Goal: Task Accomplishment & Management: Manage account settings

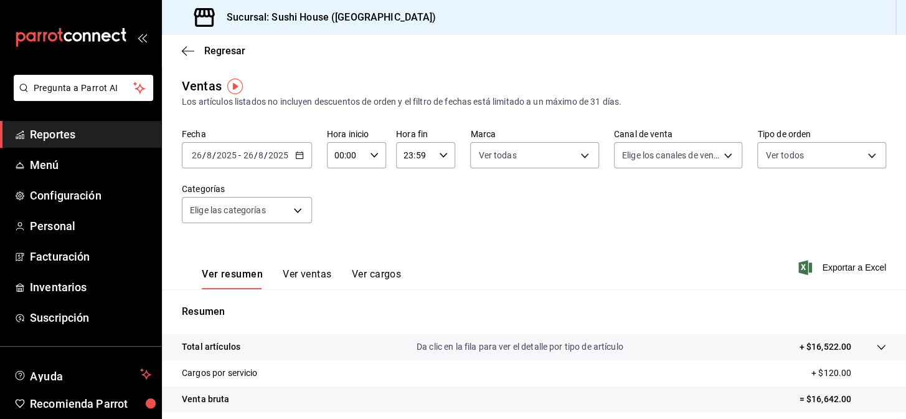
click at [99, 139] on span "Reportes" at bounding box center [90, 134] width 121 height 17
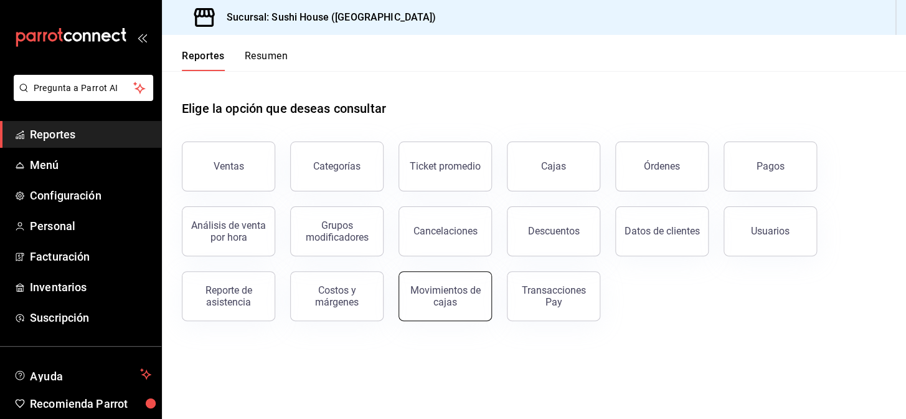
click at [420, 291] on div "Movimientos de cajas" at bounding box center [445, 296] width 77 height 24
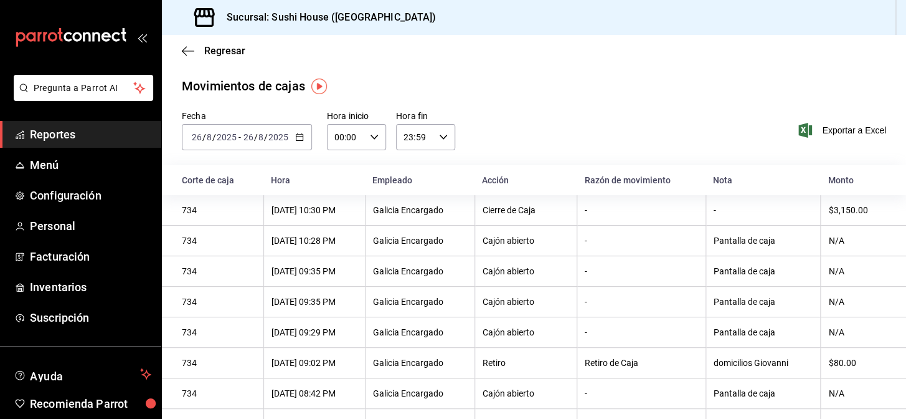
click at [88, 140] on span "Reportes" at bounding box center [90, 134] width 121 height 17
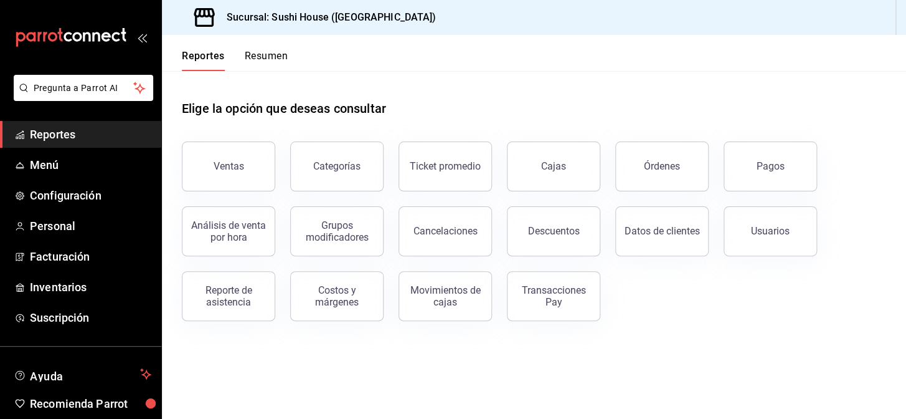
click at [269, 50] on button "Resumen" at bounding box center [266, 60] width 43 height 21
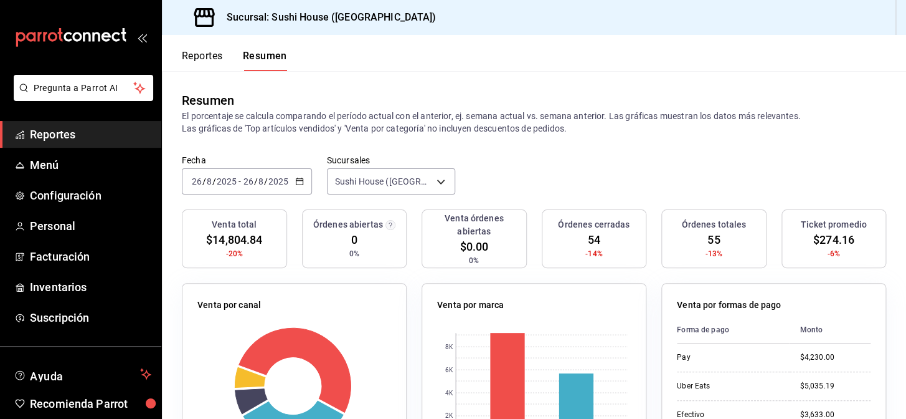
click at [114, 132] on span "Reportes" at bounding box center [90, 134] width 121 height 17
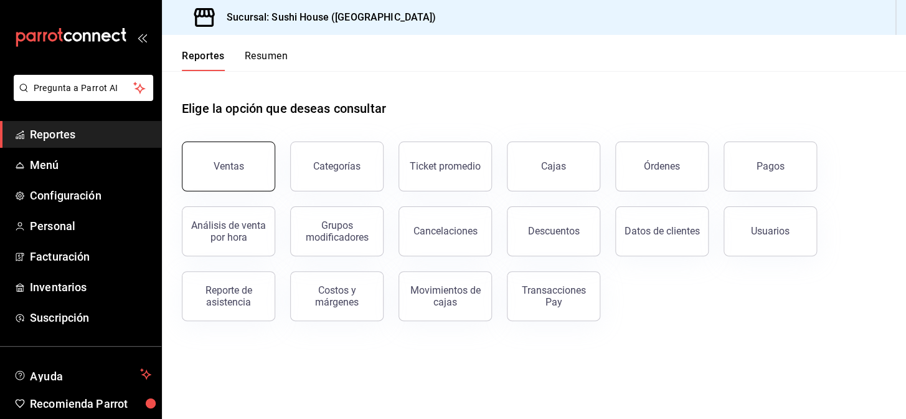
click at [244, 175] on button "Ventas" at bounding box center [228, 166] width 93 height 50
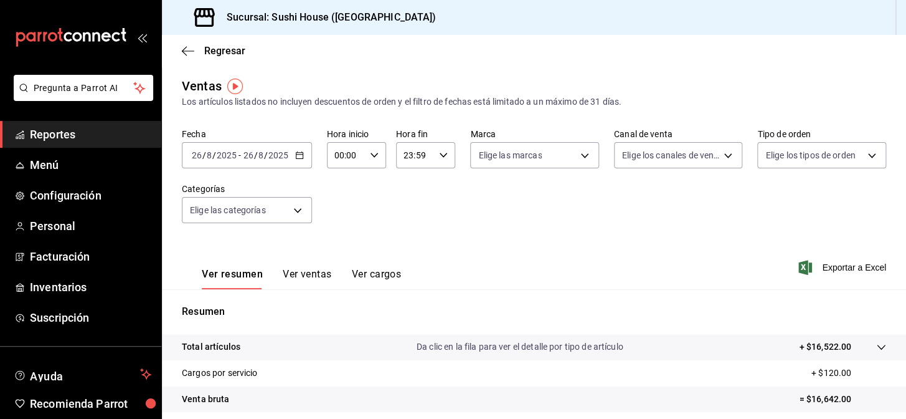
click at [68, 147] on link "Reportes" at bounding box center [80, 134] width 161 height 27
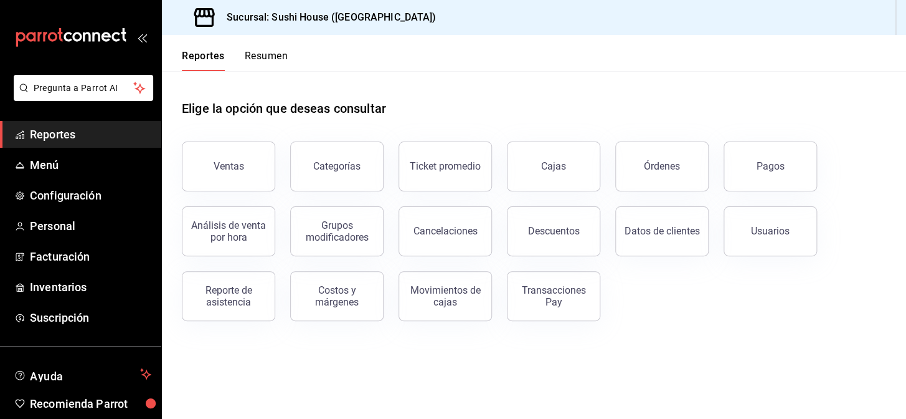
click at [275, 45] on div "Reportes Resumen" at bounding box center [225, 53] width 126 height 36
click at [267, 59] on button "Resumen" at bounding box center [266, 60] width 43 height 21
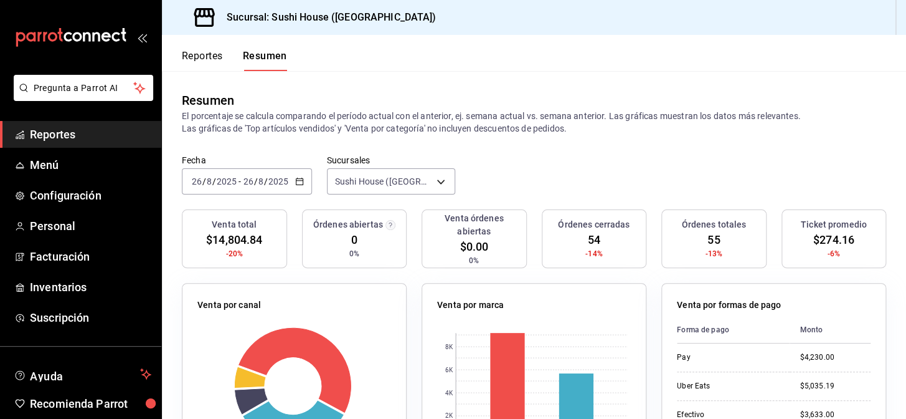
drag, startPoint x: 463, startPoint y: 82, endPoint x: 466, endPoint y: 50, distance: 31.9
click at [462, 81] on div "Resumen El porcentaje se calcula comparando el período actual con el anterior, …" at bounding box center [534, 112] width 744 height 83
click at [79, 127] on span "Reportes" at bounding box center [90, 134] width 121 height 17
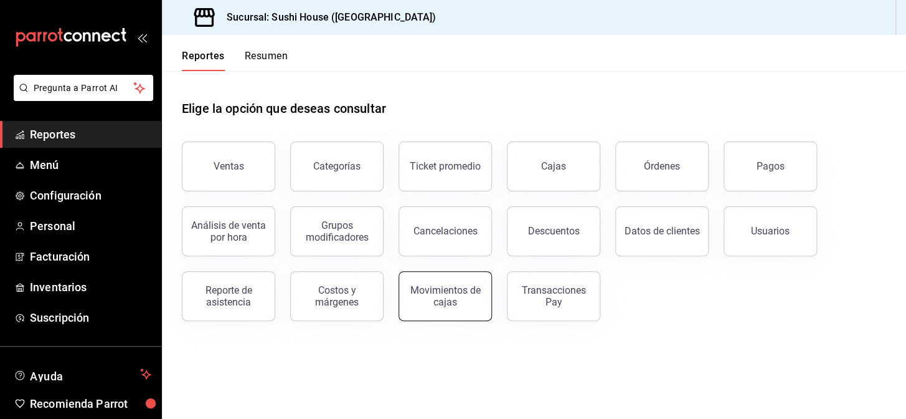
click at [430, 305] on div "Movimientos de cajas" at bounding box center [445, 296] width 77 height 24
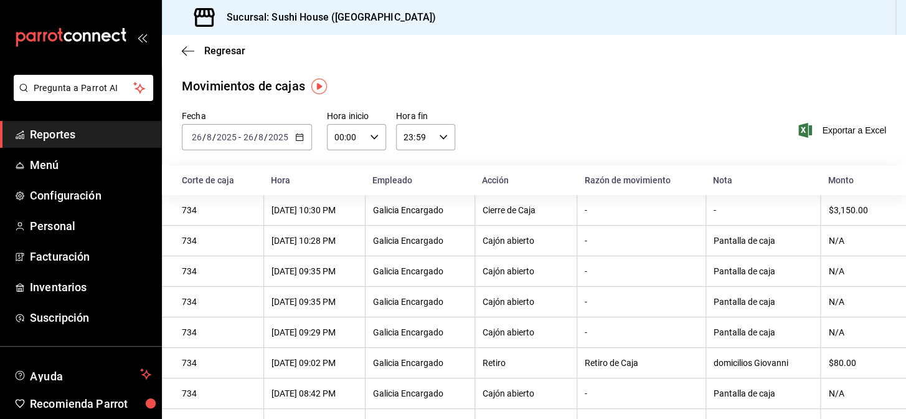
click at [116, 123] on link "Reportes" at bounding box center [80, 134] width 161 height 27
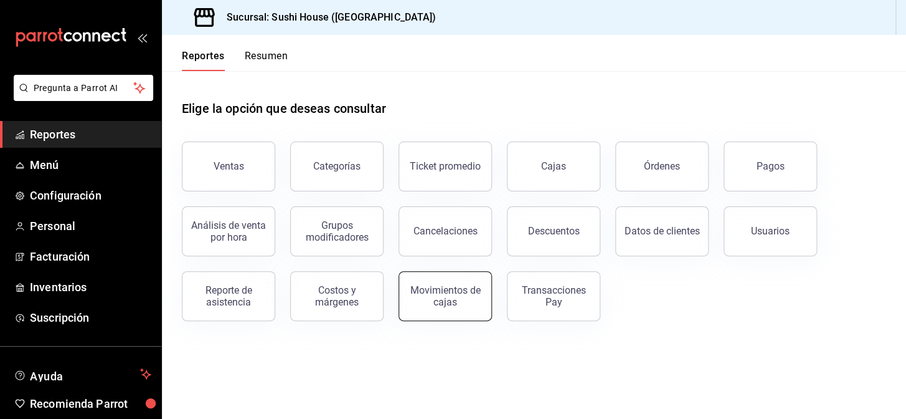
click at [419, 291] on div "Movimientos de cajas" at bounding box center [445, 296] width 77 height 24
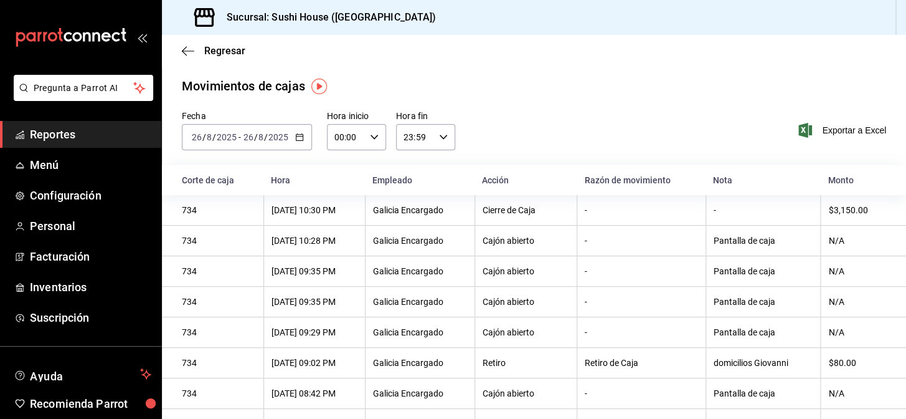
click at [303, 135] on div "[DATE] [DATE] - [DATE] [DATE]" at bounding box center [247, 137] width 130 height 26
click at [296, 133] on icon "button" at bounding box center [299, 137] width 9 height 9
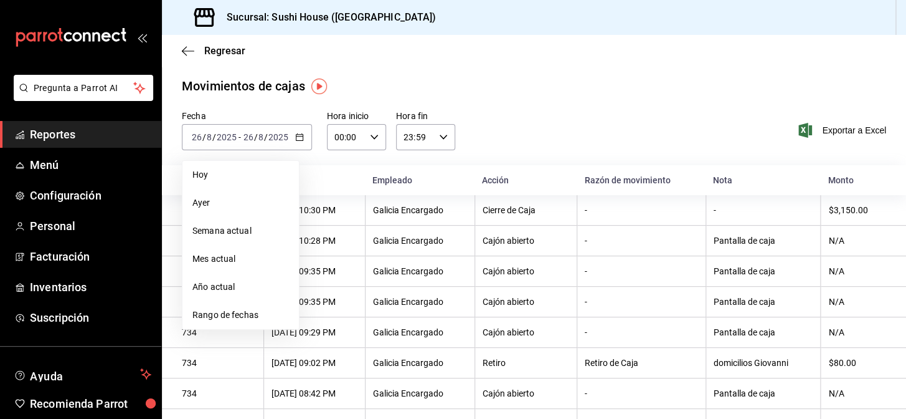
click at [93, 136] on span "Reportes" at bounding box center [90, 134] width 121 height 17
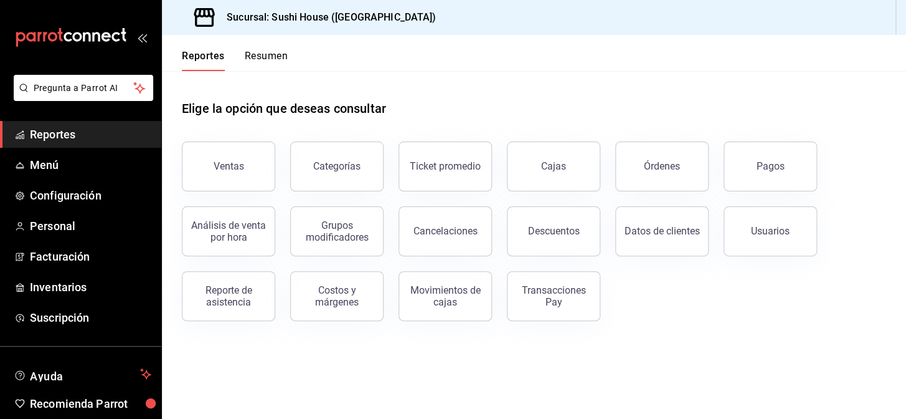
click at [95, 133] on span "Reportes" at bounding box center [90, 134] width 121 height 17
click at [267, 47] on div "Reportes Resumen" at bounding box center [225, 53] width 126 height 36
click at [267, 55] on button "Resumen" at bounding box center [266, 60] width 43 height 21
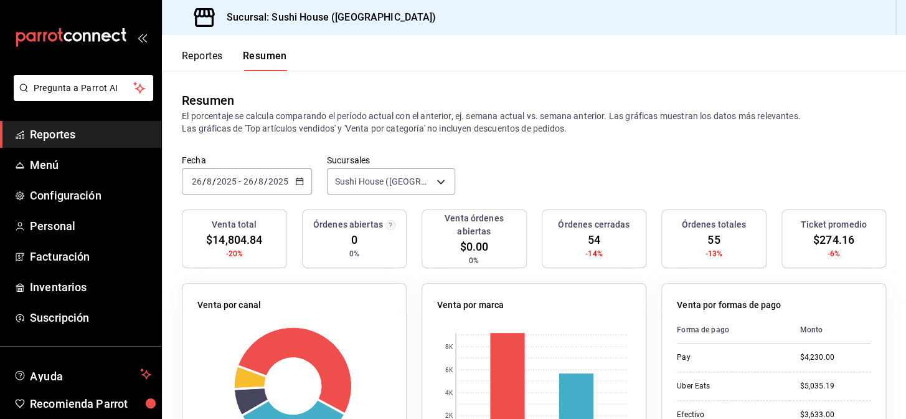
click at [116, 135] on span "Reportes" at bounding box center [90, 134] width 121 height 17
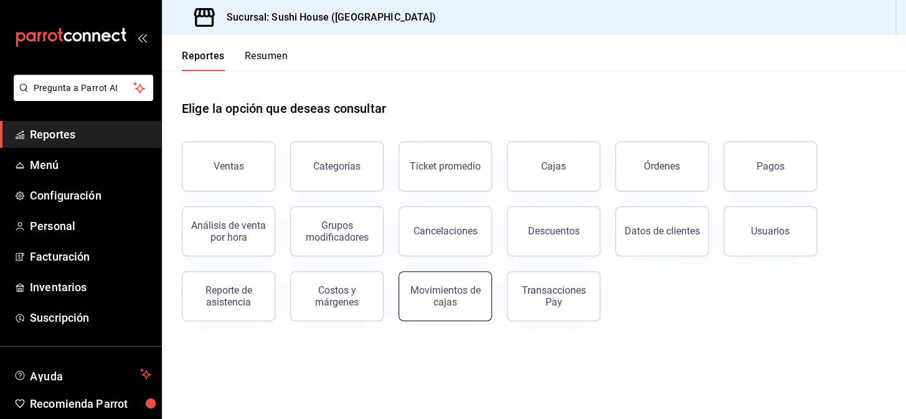
click at [439, 305] on div "Movimientos de cajas" at bounding box center [445, 296] width 77 height 24
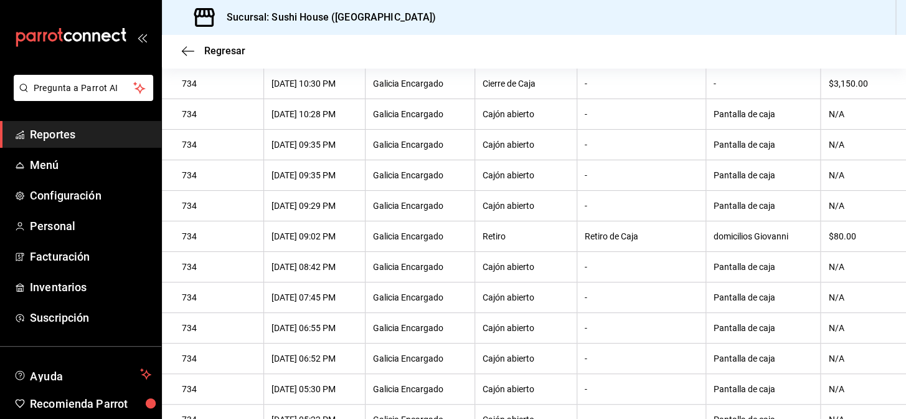
scroll to position [125, 0]
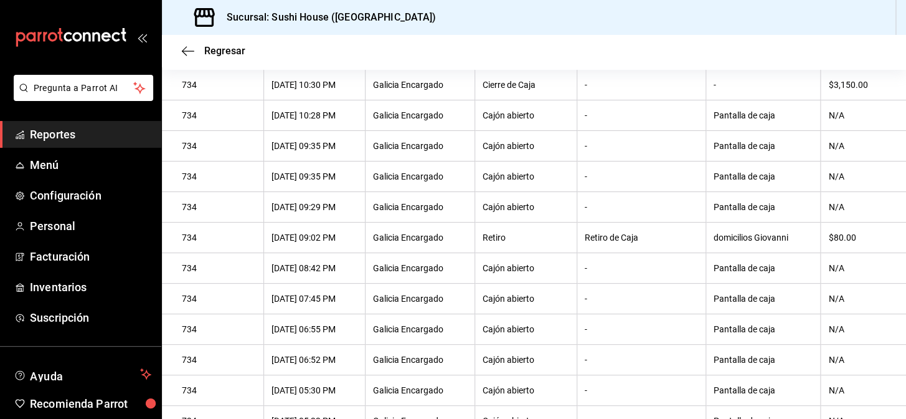
click at [58, 126] on span "Reportes" at bounding box center [90, 134] width 121 height 17
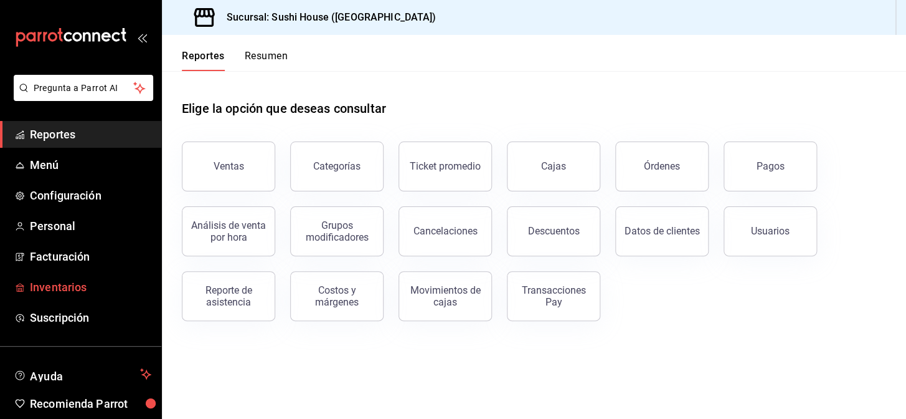
click at [81, 286] on span "Inventarios" at bounding box center [90, 286] width 121 height 17
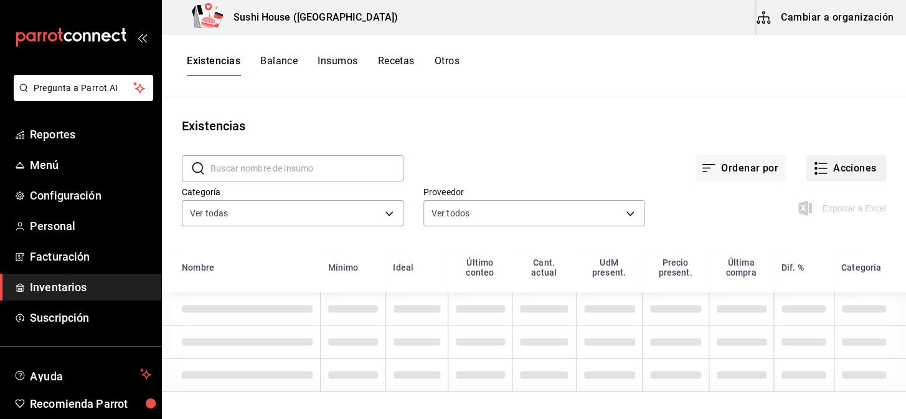
click at [856, 170] on button "Acciones" at bounding box center [846, 168] width 80 height 26
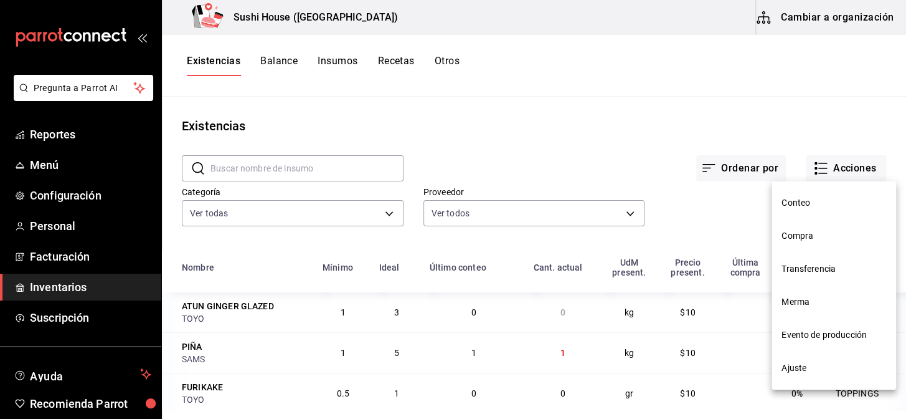
click at [798, 240] on span "Compra" at bounding box center [834, 235] width 105 height 13
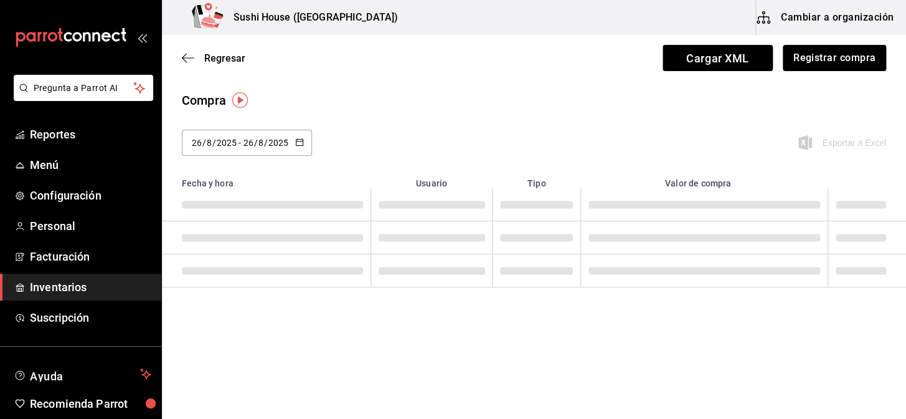
click at [826, 64] on button "Registrar compra" at bounding box center [834, 58] width 103 height 26
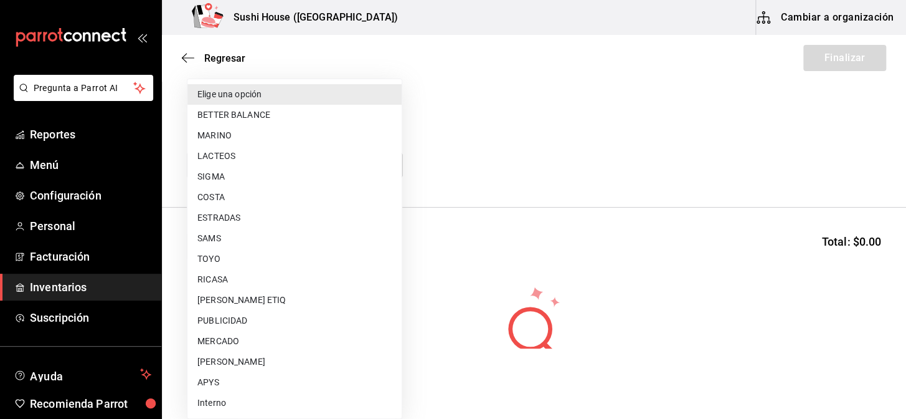
click at [251, 168] on body "Pregunta a Parrot AI Reportes Menú Configuración Personal Facturación Inventari…" at bounding box center [453, 174] width 906 height 348
click at [214, 259] on li "TOYO" at bounding box center [294, 258] width 214 height 21
type input "c400ec87-3de0-46f2-a599-fe793aa7abb6"
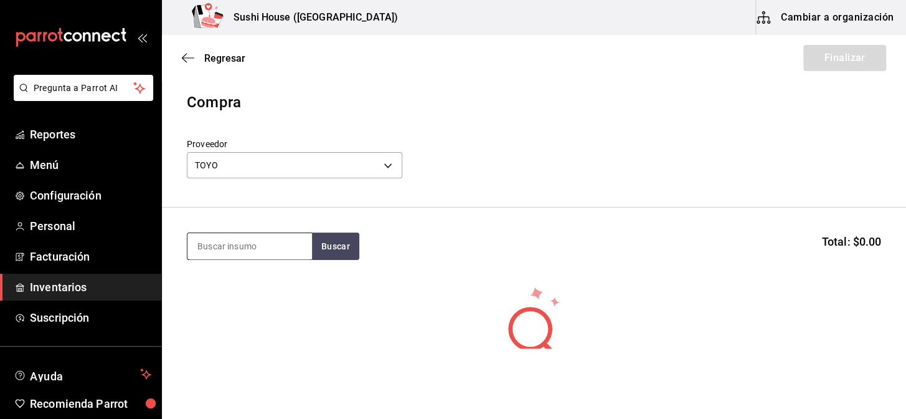
click at [252, 255] on input at bounding box center [249, 246] width 125 height 26
type input "A"
click at [68, 129] on span "Reportes" at bounding box center [90, 134] width 121 height 17
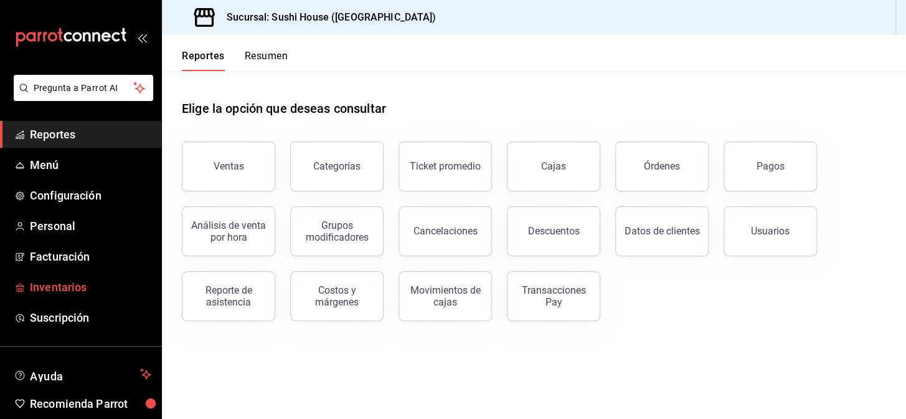
click at [84, 283] on span "Inventarios" at bounding box center [90, 286] width 121 height 17
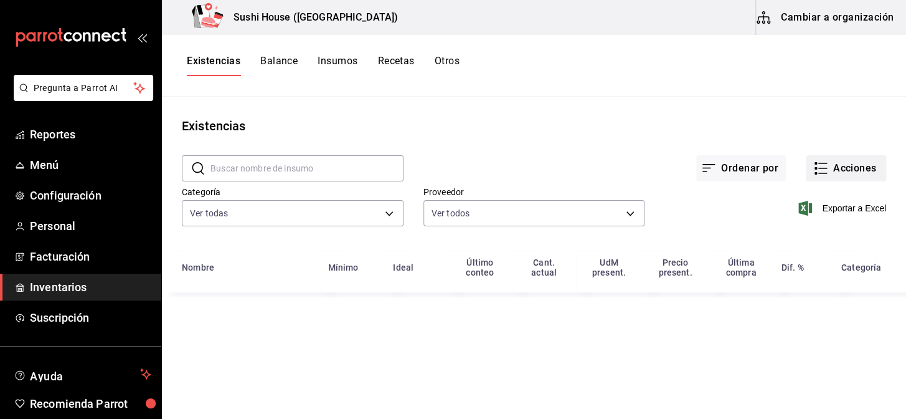
click at [845, 163] on button "Acciones" at bounding box center [846, 168] width 80 height 26
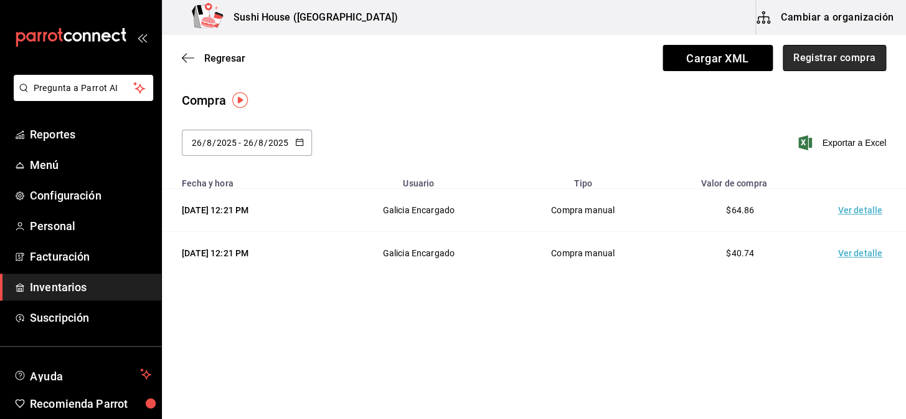
click at [831, 55] on button "Registrar compra" at bounding box center [834, 58] width 103 height 26
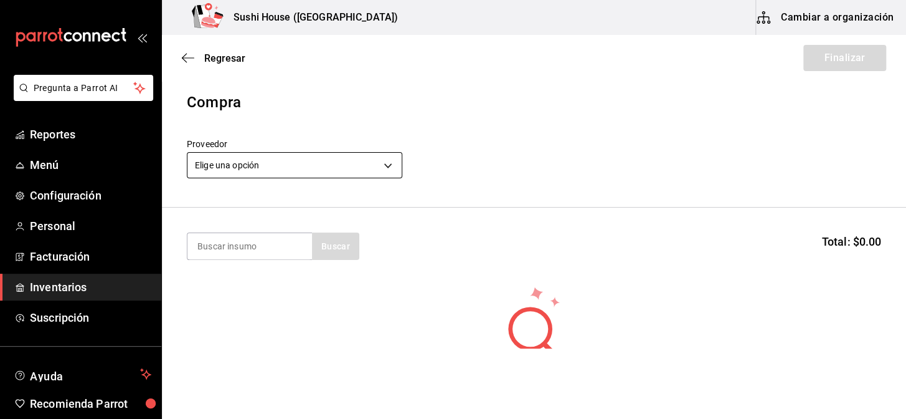
click at [296, 166] on body "Pregunta a Parrot AI Reportes Menú Configuración Personal Facturación Inventari…" at bounding box center [453, 174] width 906 height 348
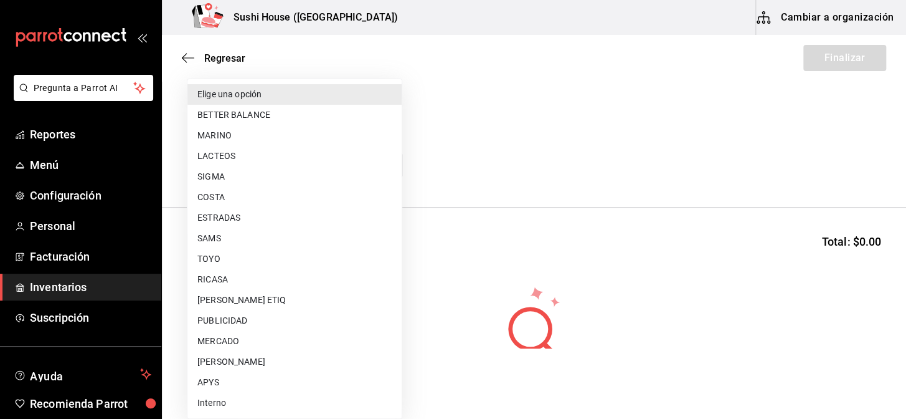
click at [225, 336] on li "MERCADO" at bounding box center [294, 341] width 214 height 21
type input "b8ac8125-8142-4243-9de3-bf5977609615"
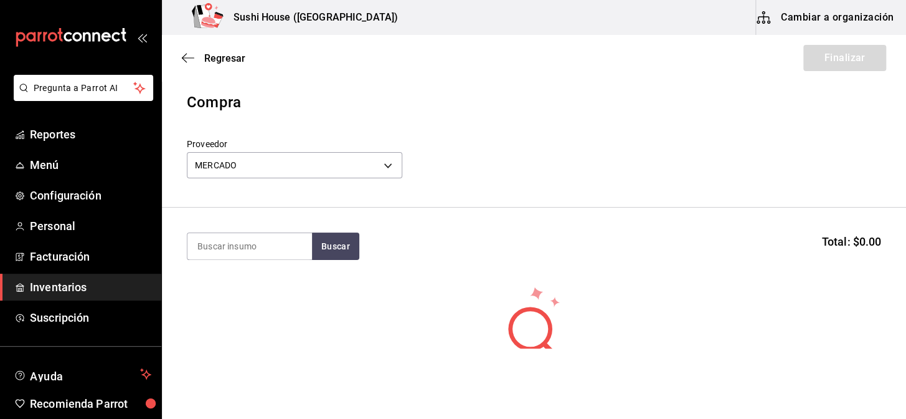
click at [257, 260] on section "Buscar Total: $0.00" at bounding box center [534, 245] width 744 height 77
click at [247, 249] on input at bounding box center [249, 246] width 125 height 26
type input "AGUACATE"
click at [328, 250] on button "Buscar" at bounding box center [335, 245] width 47 height 27
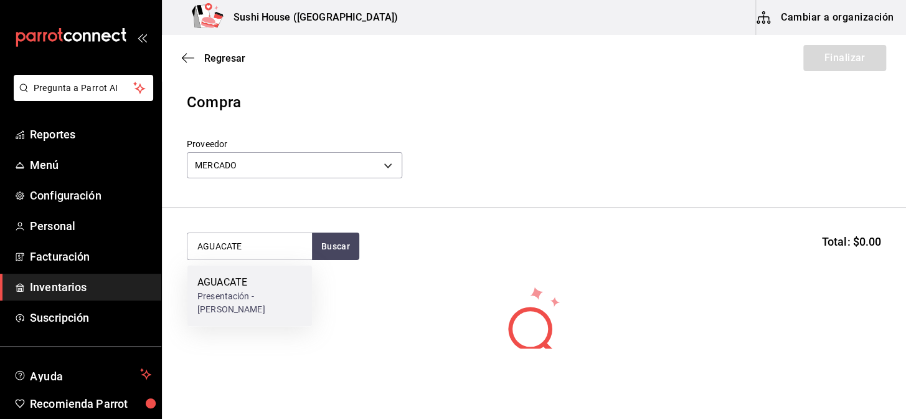
click at [235, 288] on div "AGUACATE" at bounding box center [249, 282] width 105 height 15
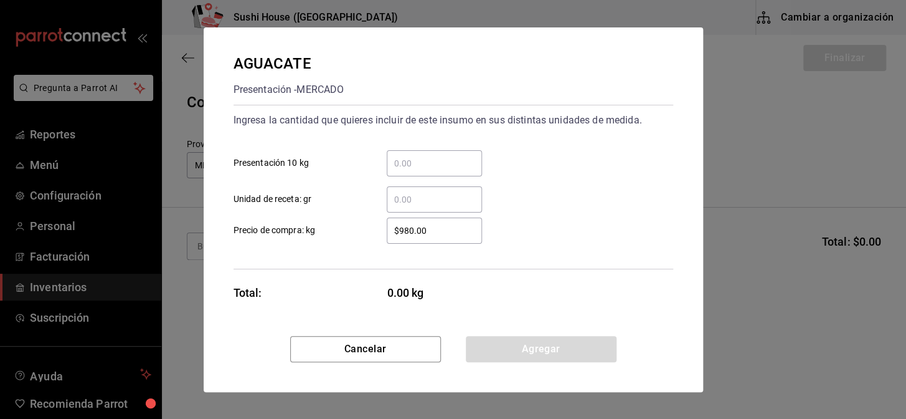
click at [421, 166] on input "​ Presentación 10 kg" at bounding box center [434, 163] width 95 height 15
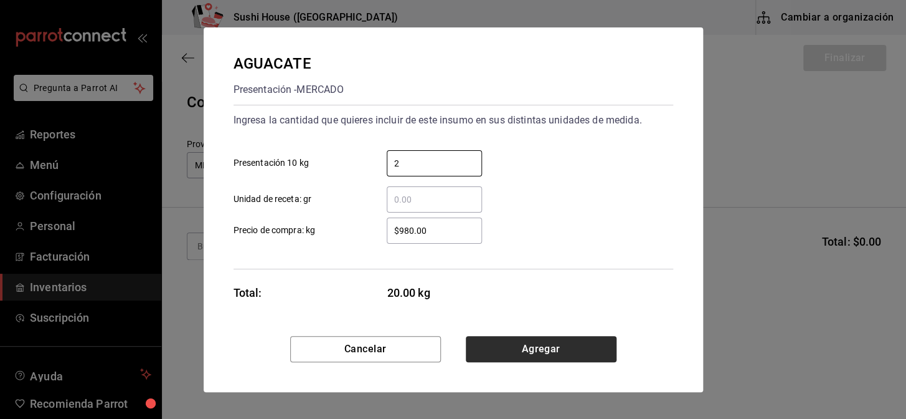
type input "2"
click at [534, 346] on button "Agregar" at bounding box center [541, 349] width 151 height 26
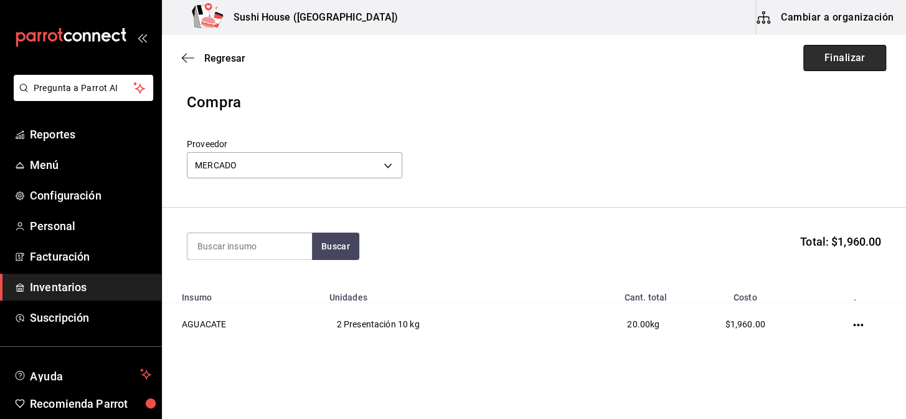
click at [838, 68] on button "Finalizar" at bounding box center [844, 58] width 83 height 26
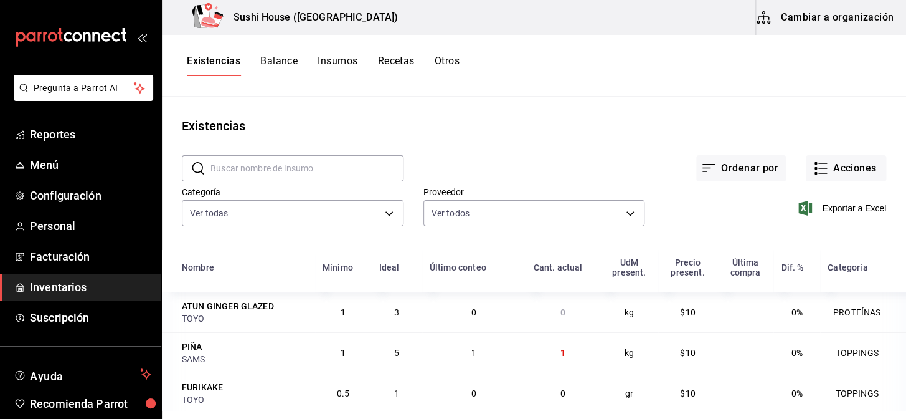
click at [75, 287] on span "Inventarios" at bounding box center [90, 286] width 121 height 17
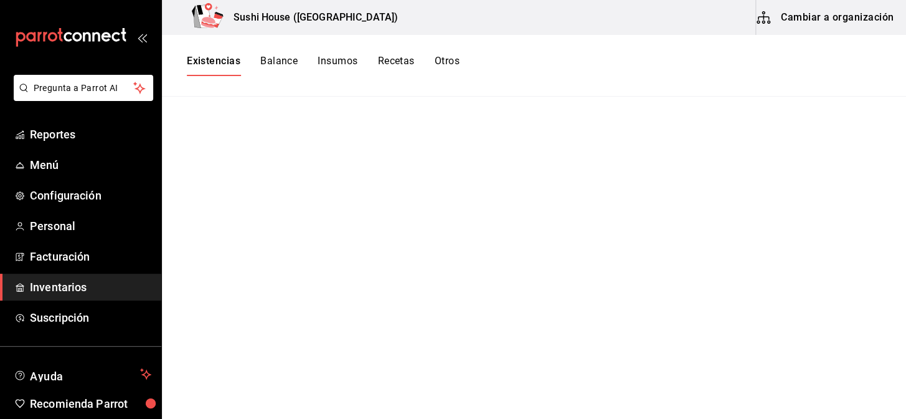
click at [454, 61] on button "Otros" at bounding box center [447, 65] width 25 height 21
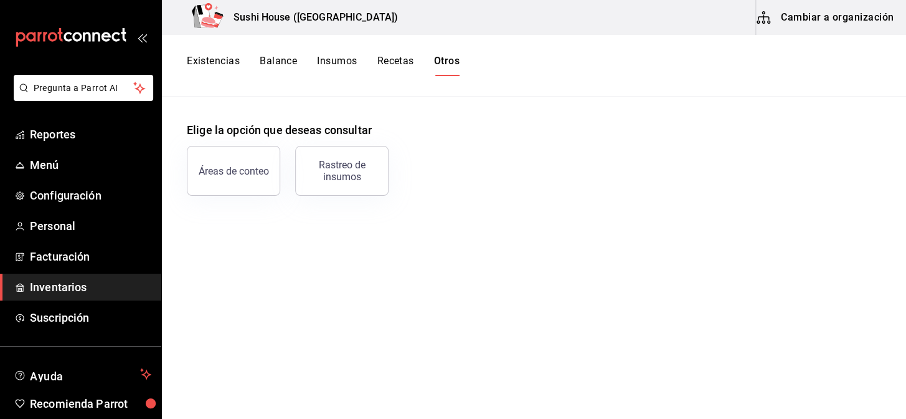
click at [230, 67] on button "Existencias" at bounding box center [213, 65] width 53 height 21
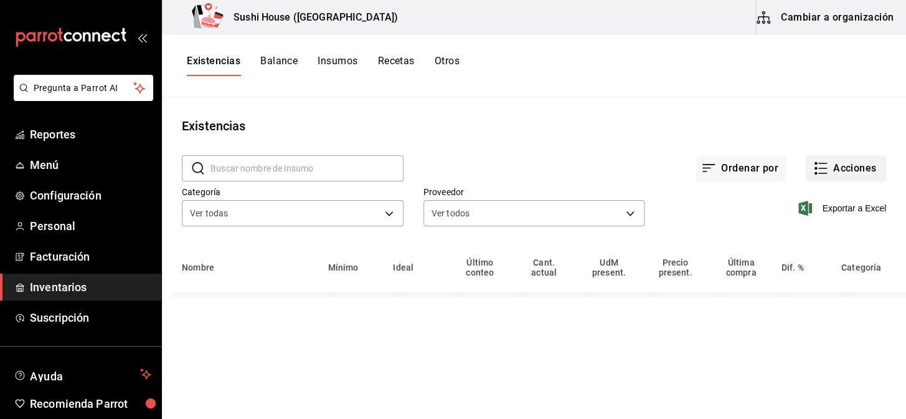
click at [853, 175] on button "Acciones" at bounding box center [846, 168] width 80 height 26
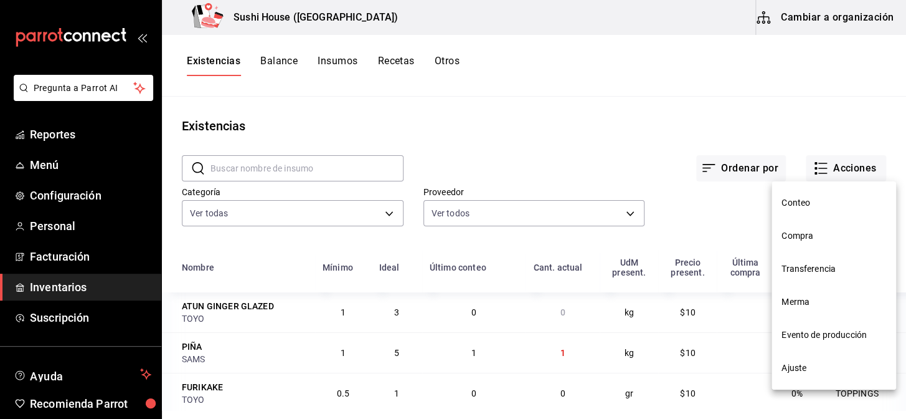
click at [798, 303] on span "Merma" at bounding box center [834, 301] width 105 height 13
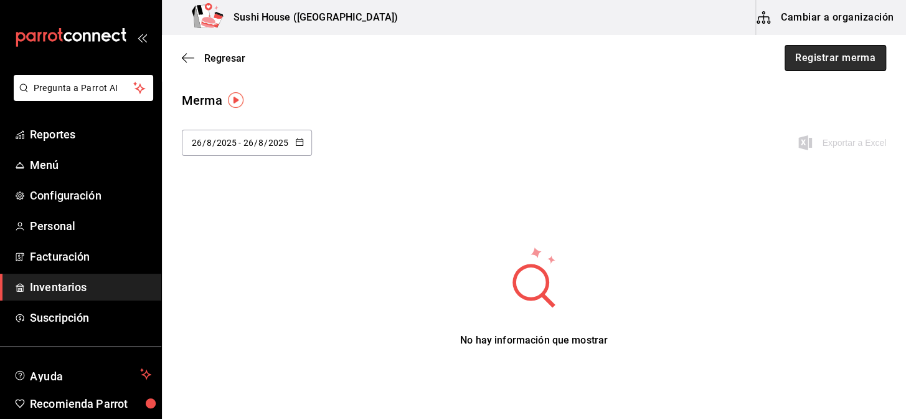
click at [844, 57] on button "Registrar merma" at bounding box center [836, 58] width 102 height 26
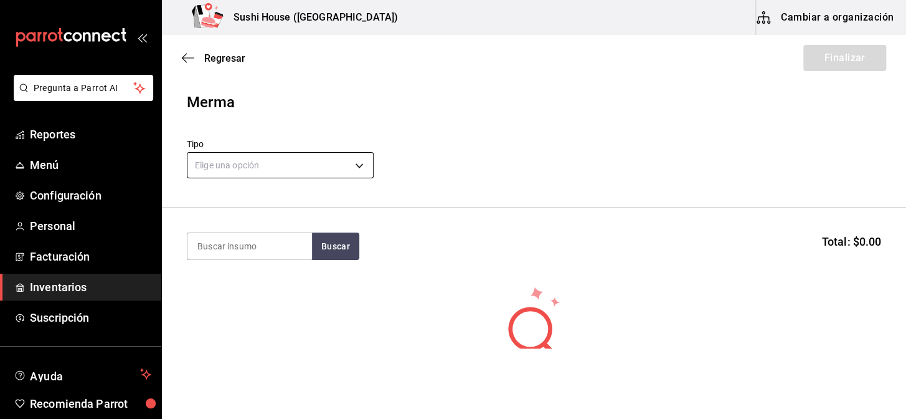
click at [290, 174] on body "Pregunta a Parrot AI Reportes Menú Configuración Personal Facturación Inventari…" at bounding box center [453, 174] width 906 height 348
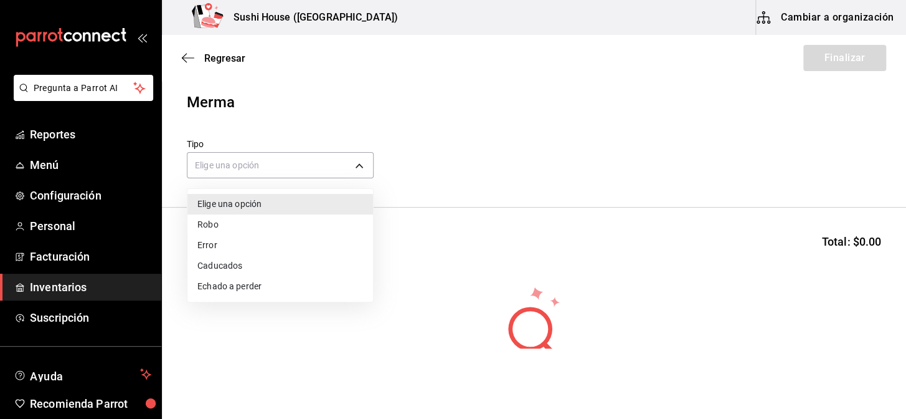
click at [222, 286] on li "Echado a perder" at bounding box center [280, 286] width 186 height 21
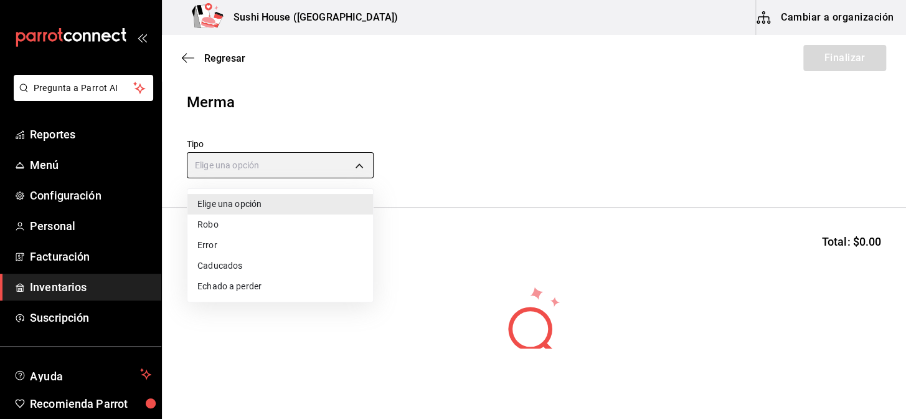
type input "SPOILED"
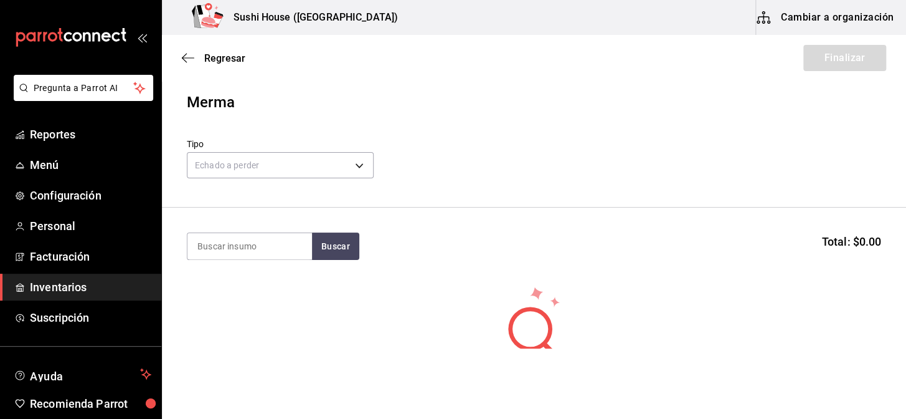
click at [226, 263] on section "Buscar Total: $0.00" at bounding box center [534, 245] width 744 height 77
click at [226, 262] on section "Buscar Total: $0.00" at bounding box center [534, 245] width 744 height 77
click at [230, 243] on input at bounding box center [249, 246] width 125 height 26
type input "SALMON"
click at [334, 239] on button "Buscar" at bounding box center [335, 245] width 47 height 27
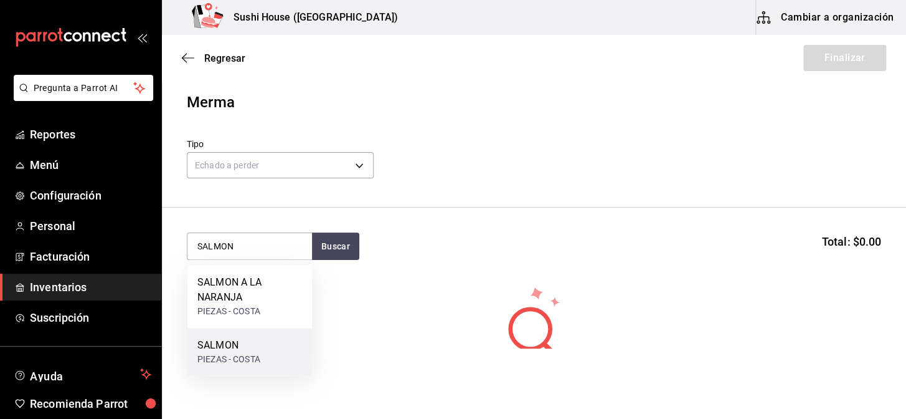
click at [226, 349] on div "SALMON" at bounding box center [228, 345] width 63 height 15
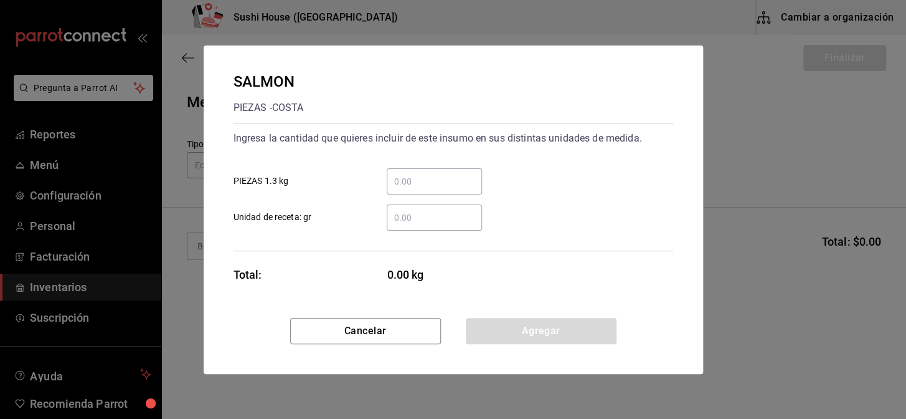
click at [452, 184] on input "​ PIEZAS 1.3 kg" at bounding box center [434, 181] width 95 height 15
click at [356, 191] on label "​ PIEZAS 1.3 kg" at bounding box center [358, 181] width 248 height 26
click at [387, 189] on input "​ PIEZAS 1.3 kg" at bounding box center [434, 181] width 95 height 15
click at [409, 214] on input "​ Unidad de receta: gr" at bounding box center [434, 217] width 95 height 15
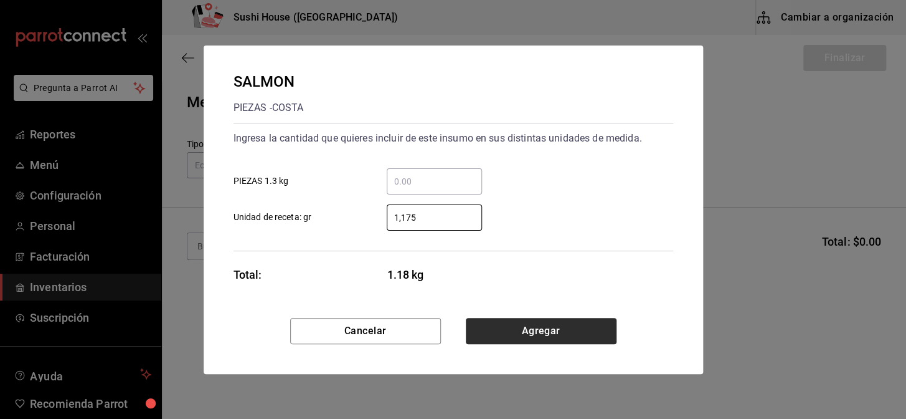
type input "1,175"
click at [512, 334] on button "Agregar" at bounding box center [541, 331] width 151 height 26
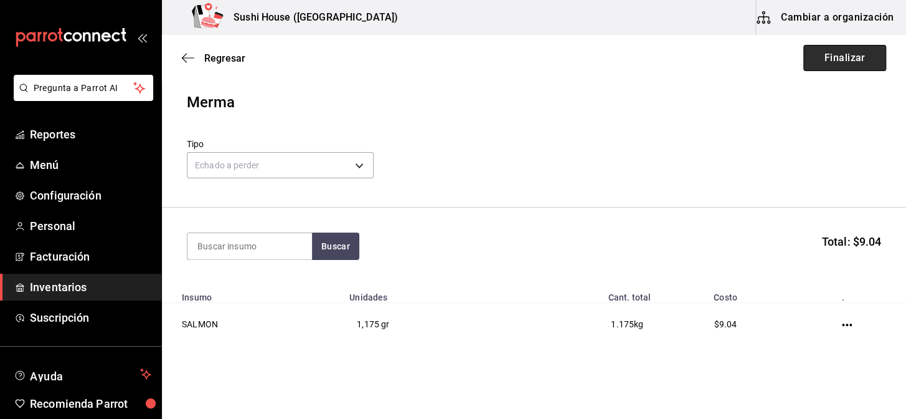
click at [846, 58] on button "Finalizar" at bounding box center [844, 58] width 83 height 26
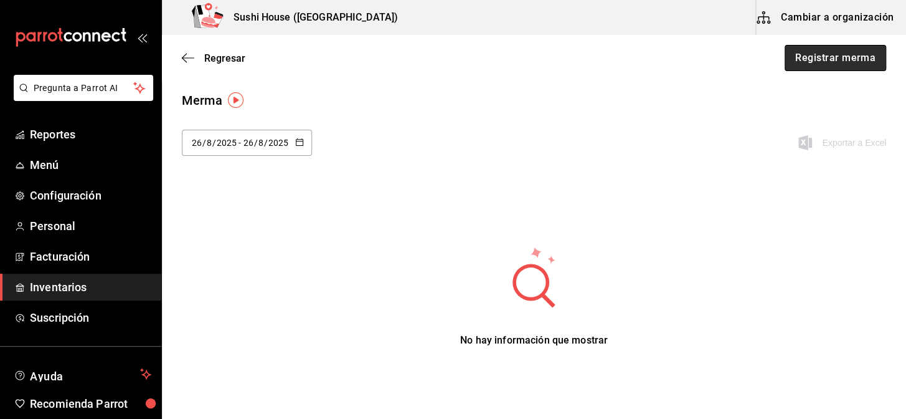
click at [797, 57] on button "Registrar merma" at bounding box center [836, 58] width 102 height 26
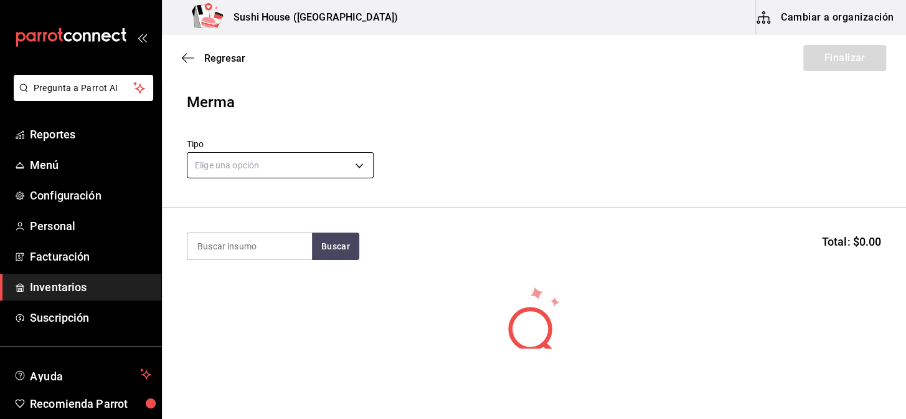
click at [209, 162] on body "Pregunta a Parrot AI Reportes Menú Configuración Personal Facturación Inventari…" at bounding box center [453, 174] width 906 height 348
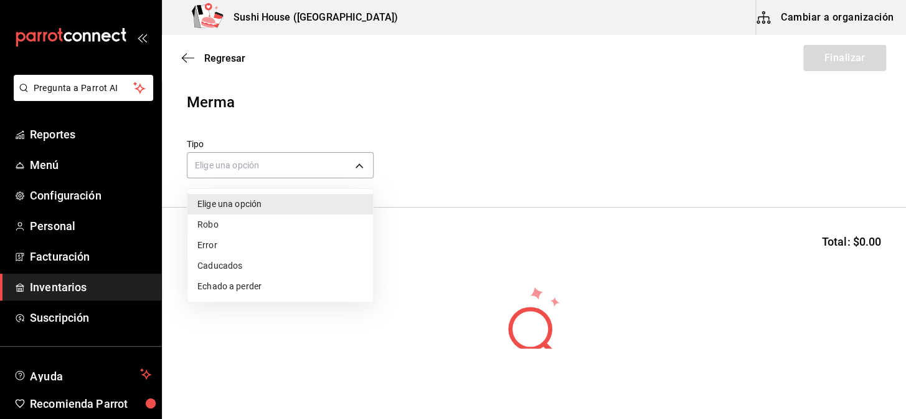
click at [206, 291] on li "Echado a perder" at bounding box center [280, 286] width 186 height 21
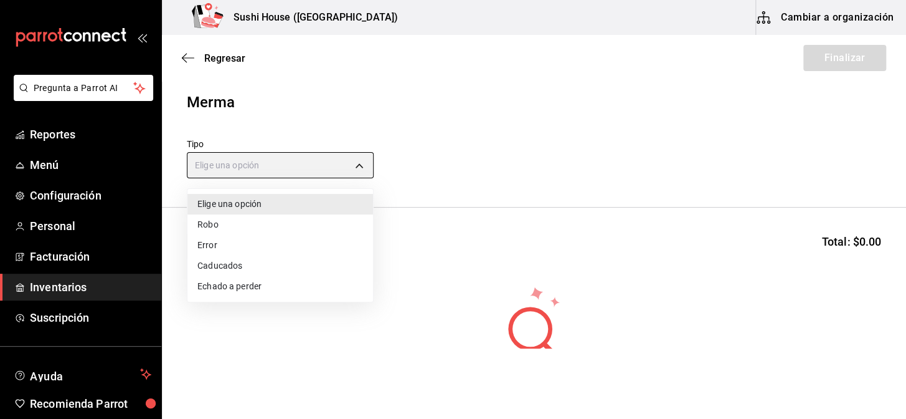
type input "SPOILED"
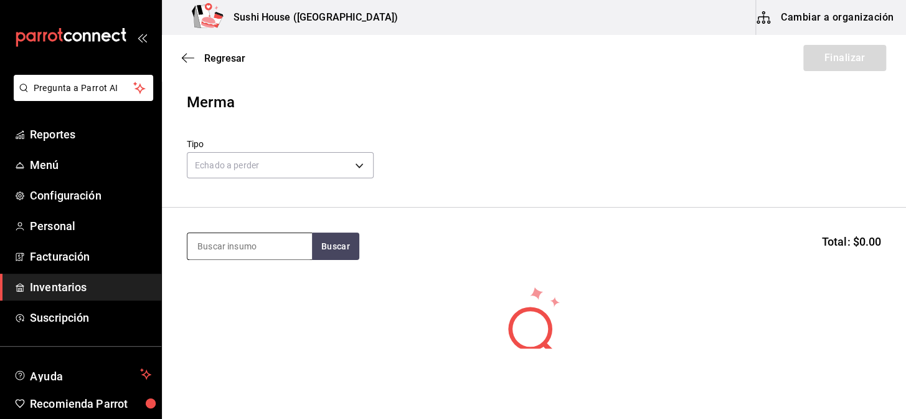
click at [237, 237] on input at bounding box center [249, 246] width 125 height 26
type input "ATUN"
click at [339, 253] on button "Buscar" at bounding box center [335, 245] width 47 height 27
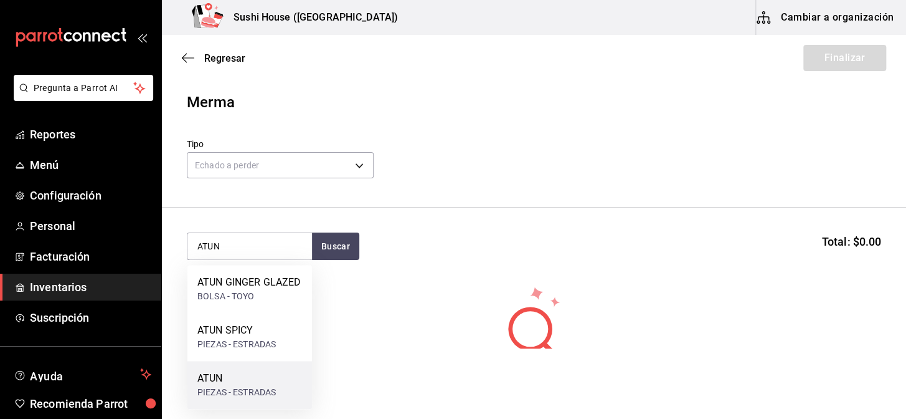
click at [243, 381] on div "ATUN" at bounding box center [236, 378] width 78 height 15
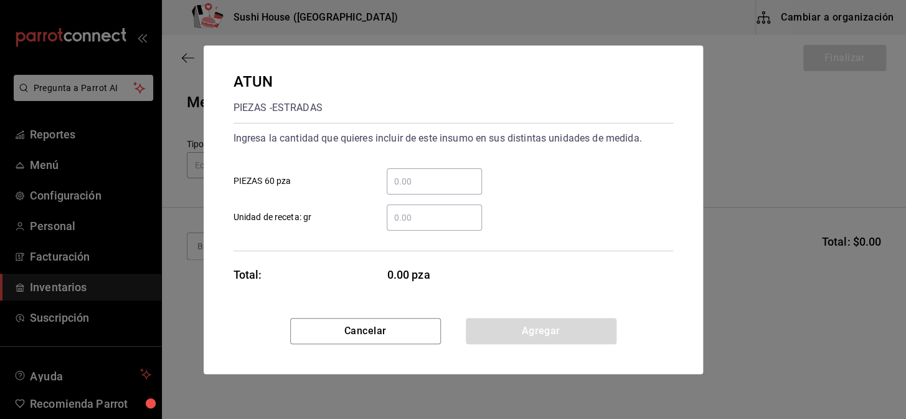
click at [420, 215] on input "​ Unidad de receta: gr" at bounding box center [434, 217] width 95 height 15
type input "045"
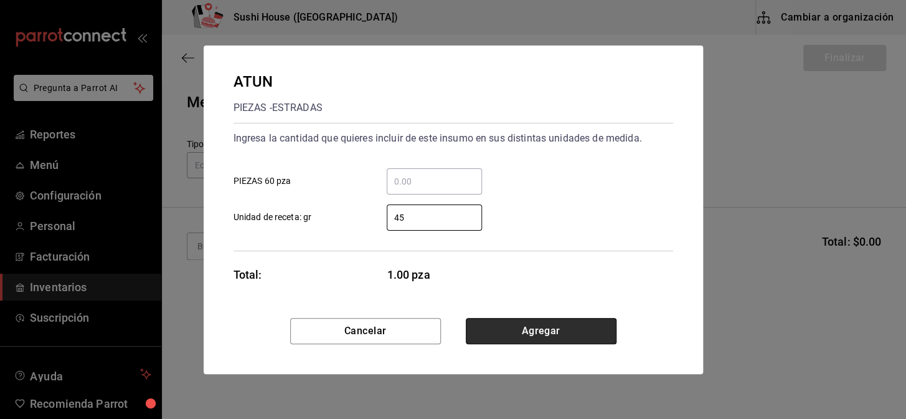
click at [570, 326] on button "Agregar" at bounding box center [541, 331] width 151 height 26
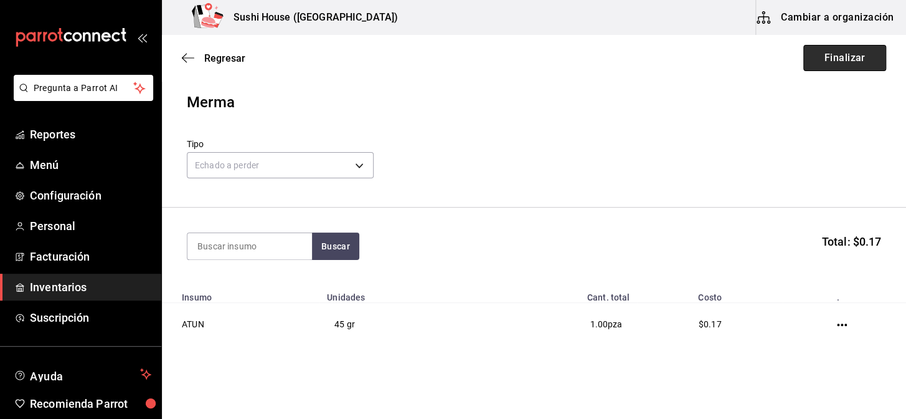
click at [849, 56] on button "Finalizar" at bounding box center [844, 58] width 83 height 26
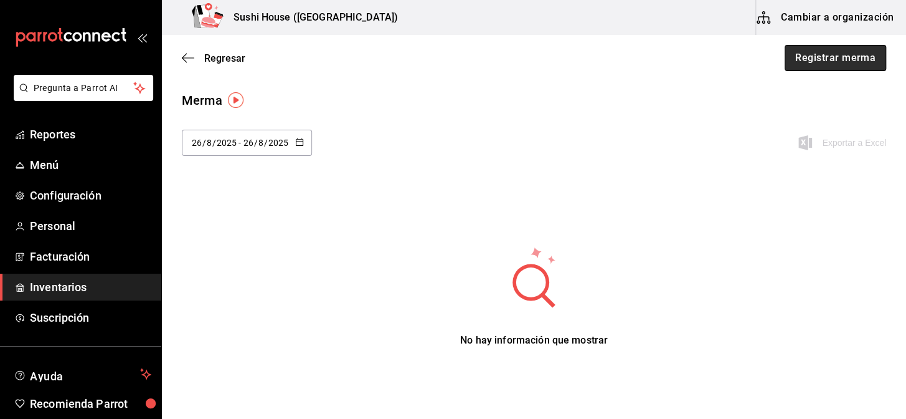
click at [846, 50] on button "Registrar merma" at bounding box center [836, 58] width 102 height 26
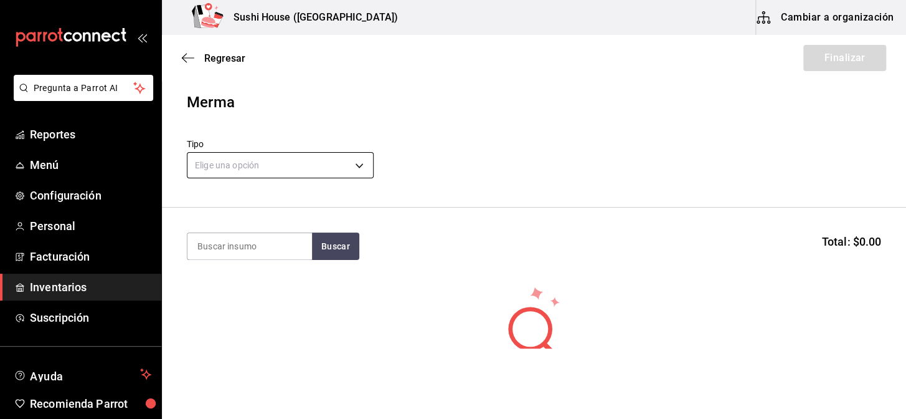
click at [251, 171] on body "Pregunta a Parrot AI Reportes Menú Configuración Personal Facturación Inventari…" at bounding box center [453, 174] width 906 height 348
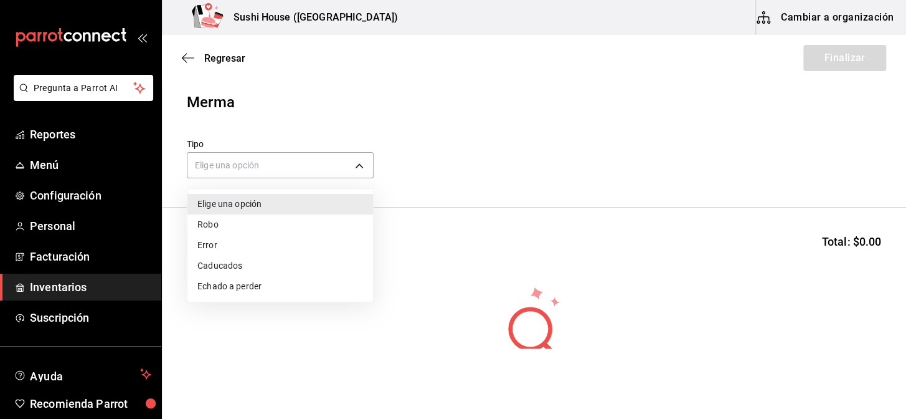
click at [237, 286] on li "Echado a perder" at bounding box center [280, 286] width 186 height 21
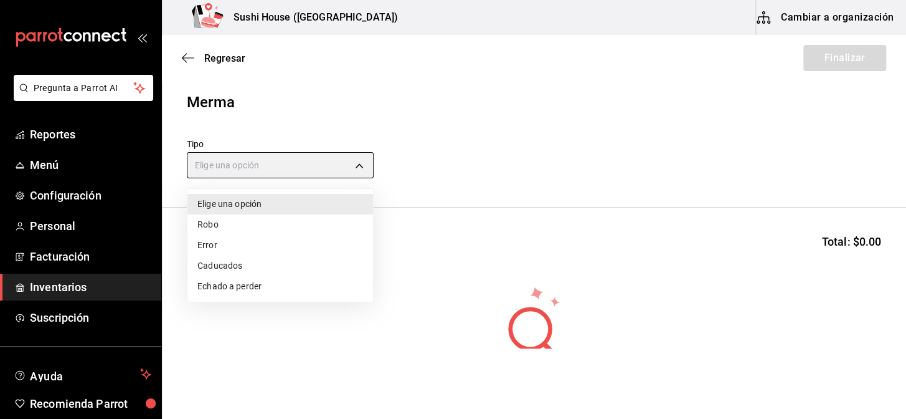
type input "SPOILED"
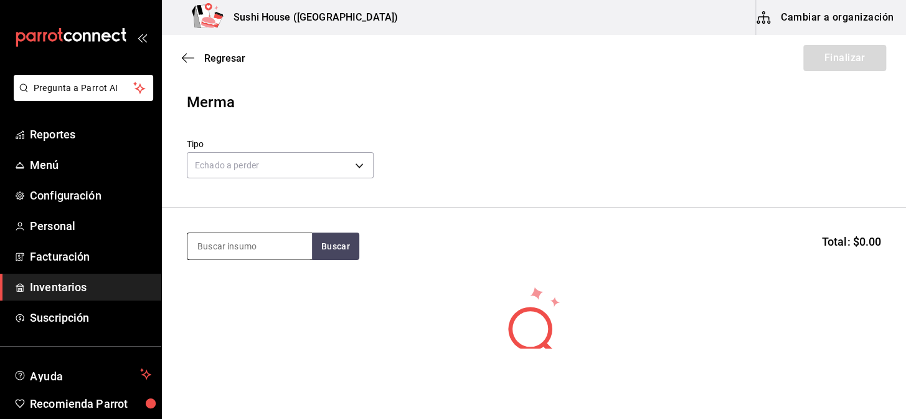
click at [220, 249] on input at bounding box center [249, 246] width 125 height 26
type input "POLLO"
click at [344, 244] on button "Buscar" at bounding box center [335, 245] width 47 height 27
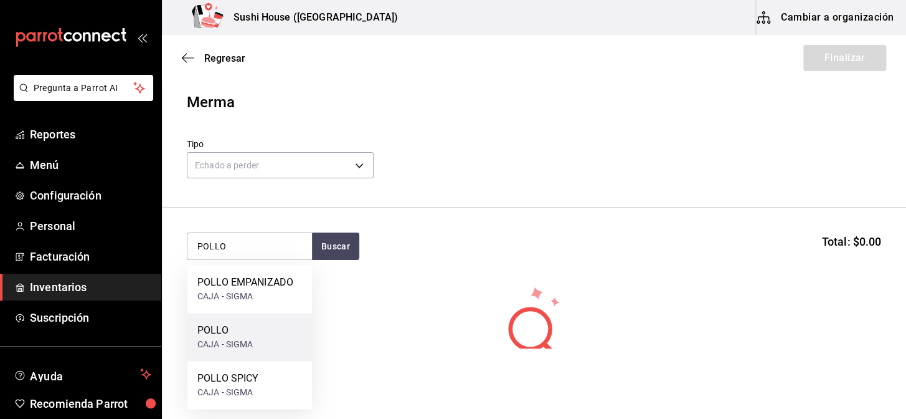
click at [229, 339] on div "CAJA - SIGMA" at bounding box center [225, 344] width 56 height 13
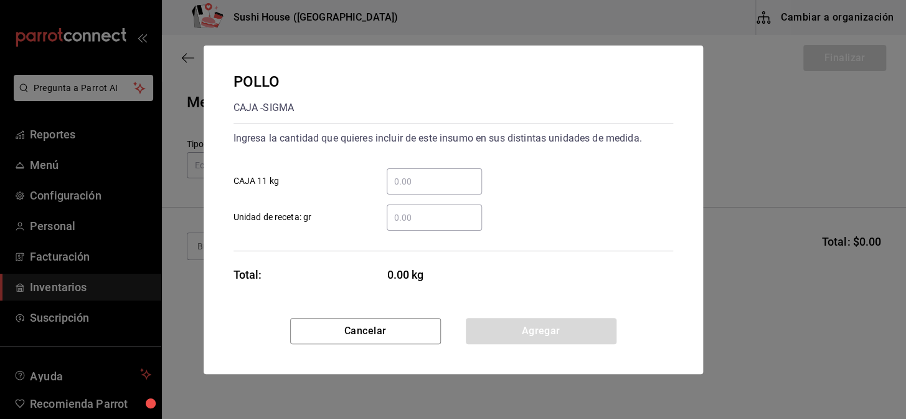
click at [412, 214] on input "​ Unidad de receta: gr" at bounding box center [434, 217] width 95 height 15
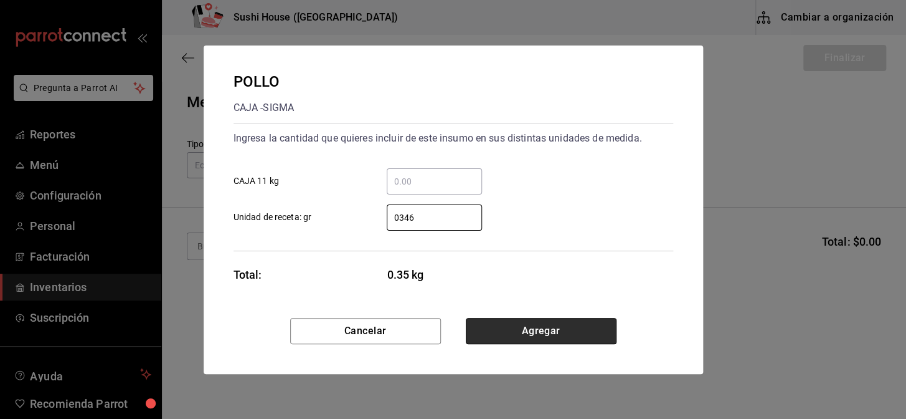
type input "346"
click at [544, 338] on button "Agregar" at bounding box center [541, 331] width 151 height 26
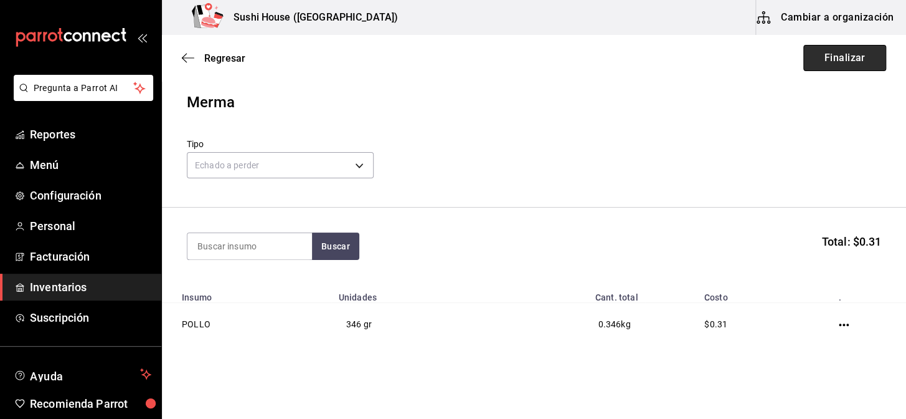
click at [835, 63] on button "Finalizar" at bounding box center [844, 58] width 83 height 26
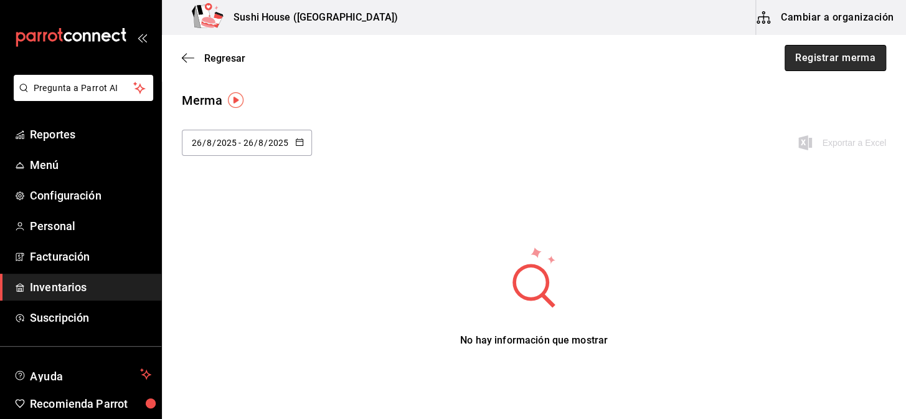
click at [805, 60] on button "Registrar merma" at bounding box center [836, 58] width 102 height 26
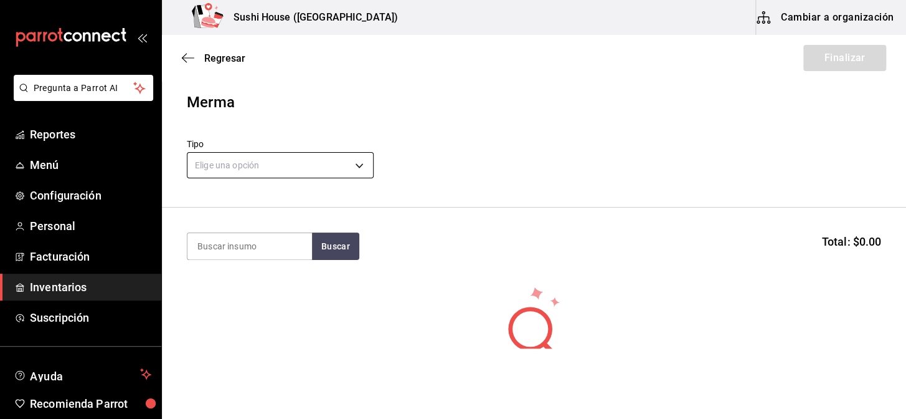
click at [276, 159] on body "Pregunta a Parrot AI Reportes Menú Configuración Personal Facturación Inventari…" at bounding box center [453, 174] width 906 height 348
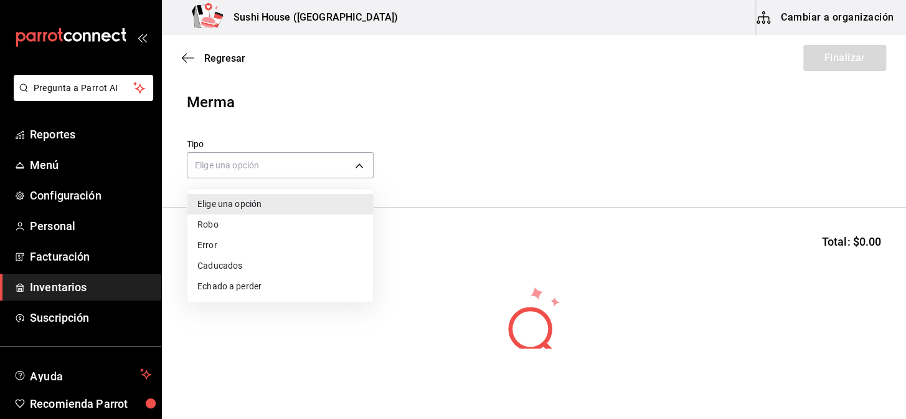
click at [238, 287] on li "Echado a perder" at bounding box center [280, 286] width 186 height 21
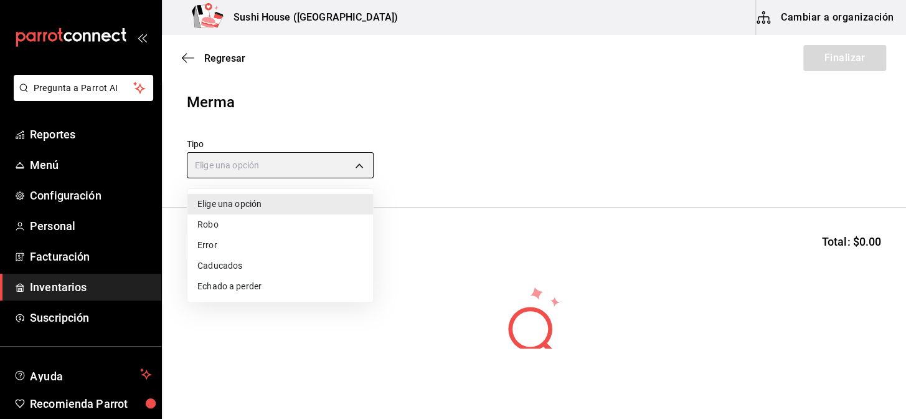
type input "SPOILED"
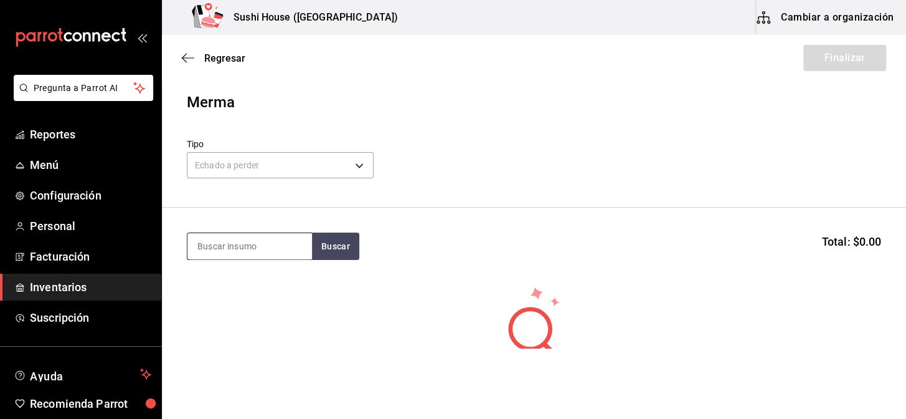
click at [227, 248] on input at bounding box center [249, 246] width 125 height 26
type input "SALMON"
click at [332, 250] on button "Buscar" at bounding box center [335, 245] width 47 height 27
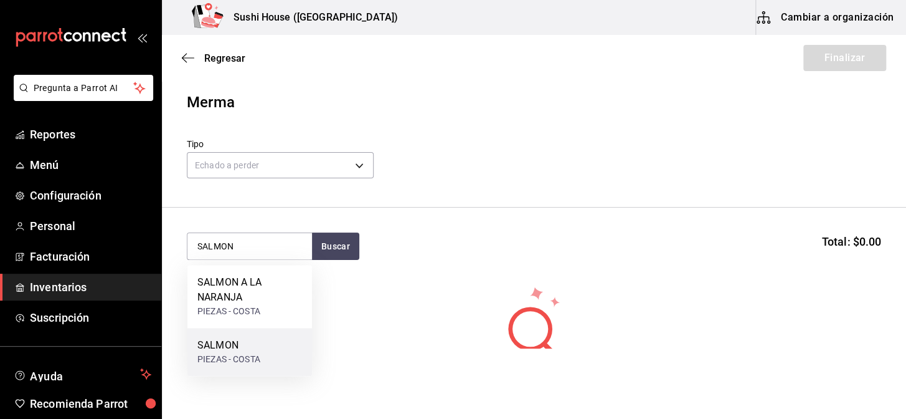
click at [229, 351] on div "SALMON" at bounding box center [228, 345] width 63 height 15
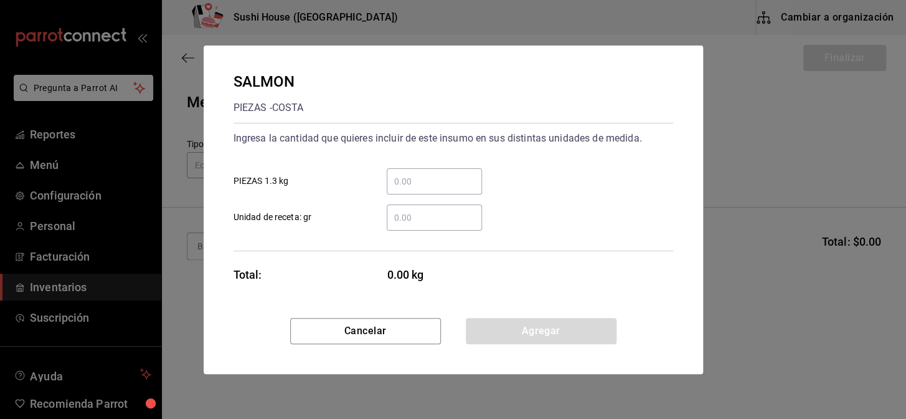
click at [410, 219] on input "​ Unidad de receta: gr" at bounding box center [434, 217] width 95 height 15
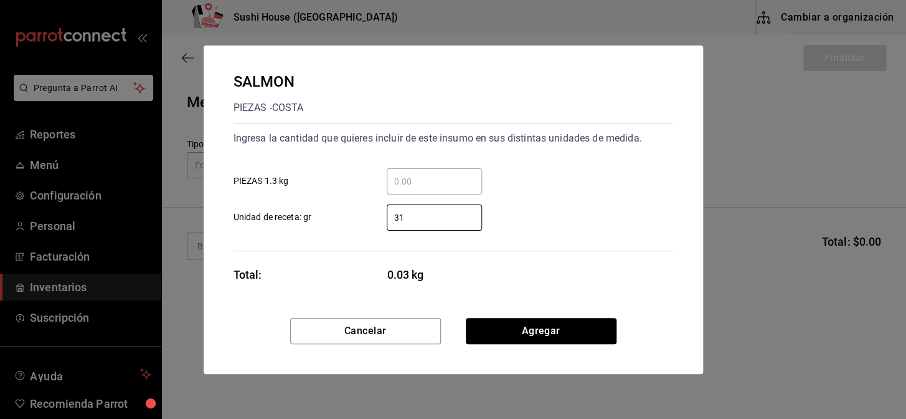
type input "3"
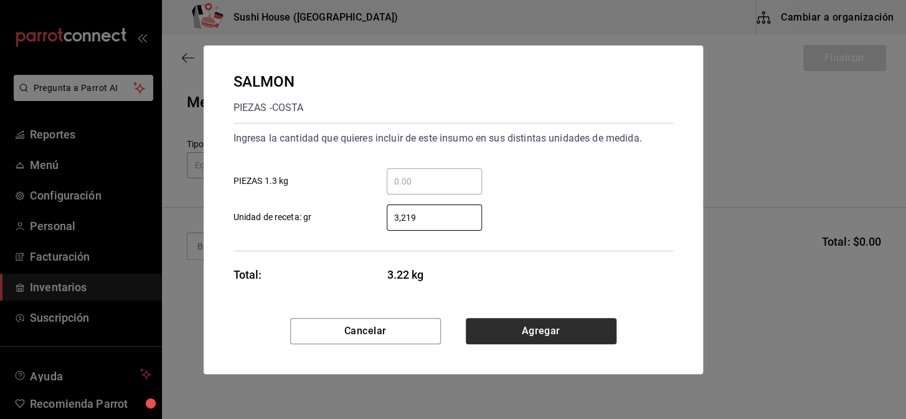
type input "3,219"
click at [544, 326] on button "Agregar" at bounding box center [541, 331] width 151 height 26
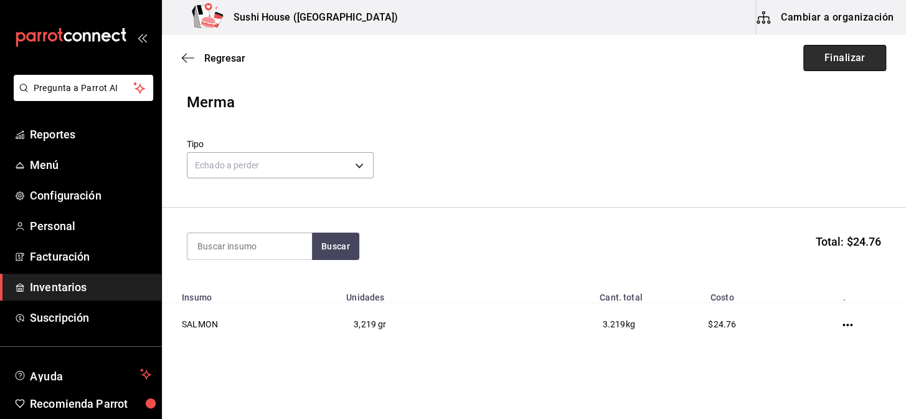
click at [823, 64] on button "Finalizar" at bounding box center [844, 58] width 83 height 26
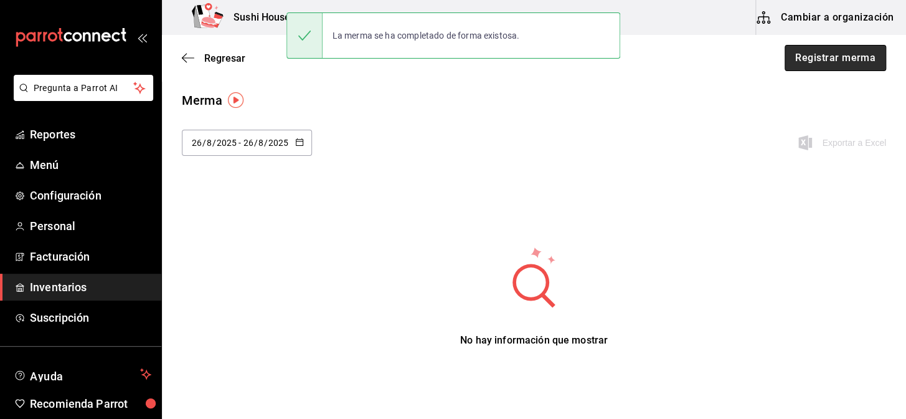
click at [818, 66] on button "Registrar merma" at bounding box center [836, 58] width 102 height 26
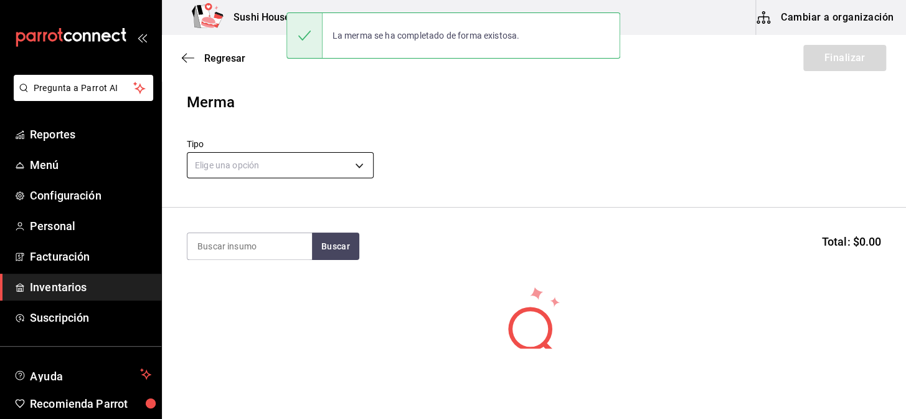
click at [283, 174] on body "Pregunta a Parrot AI Reportes Menú Configuración Personal Facturación Inventari…" at bounding box center [453, 174] width 906 height 348
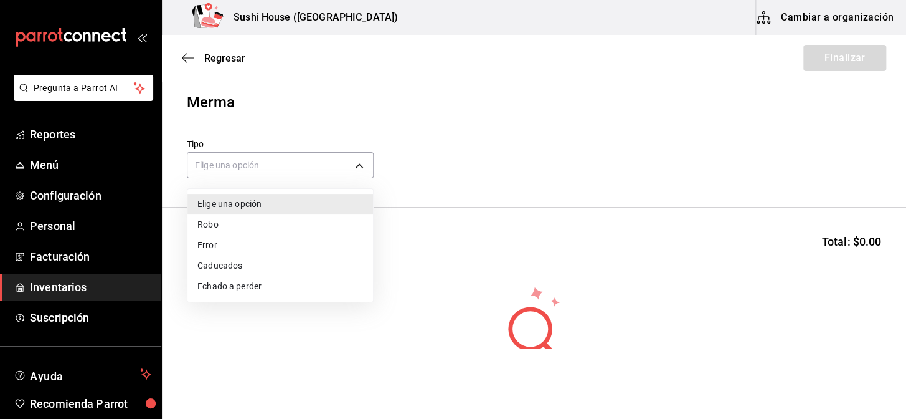
click at [226, 288] on li "Echado a perder" at bounding box center [280, 286] width 186 height 21
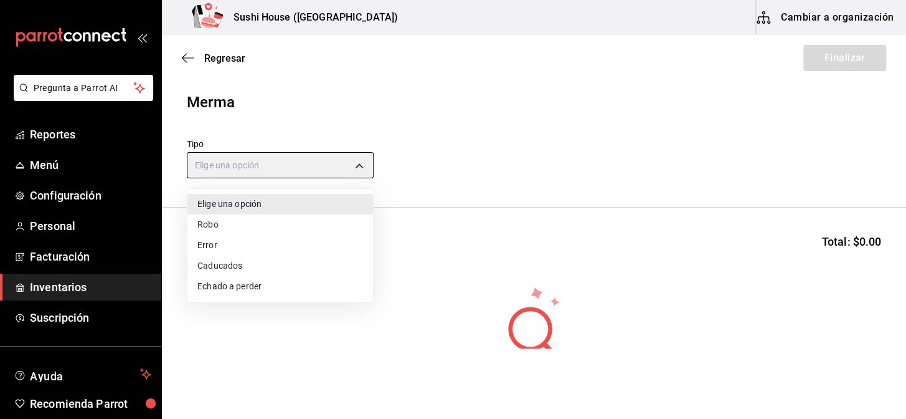
type input "SPOILED"
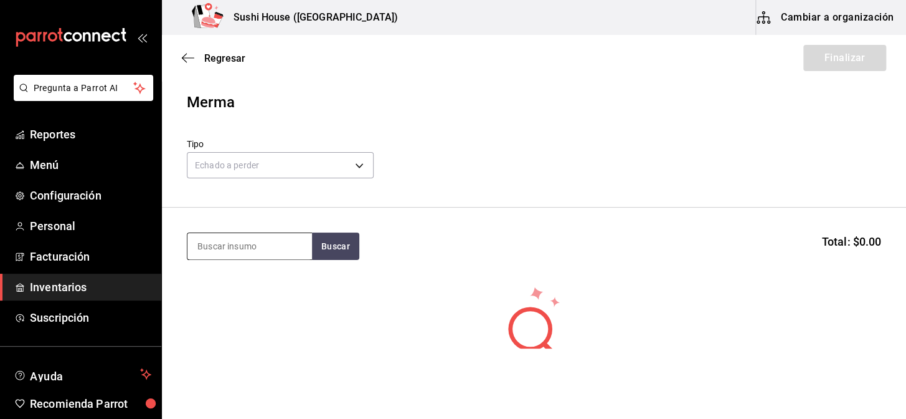
click at [245, 244] on input at bounding box center [249, 246] width 125 height 26
type input "PHILADE"
click at [334, 243] on button "Buscar" at bounding box center [335, 245] width 47 height 27
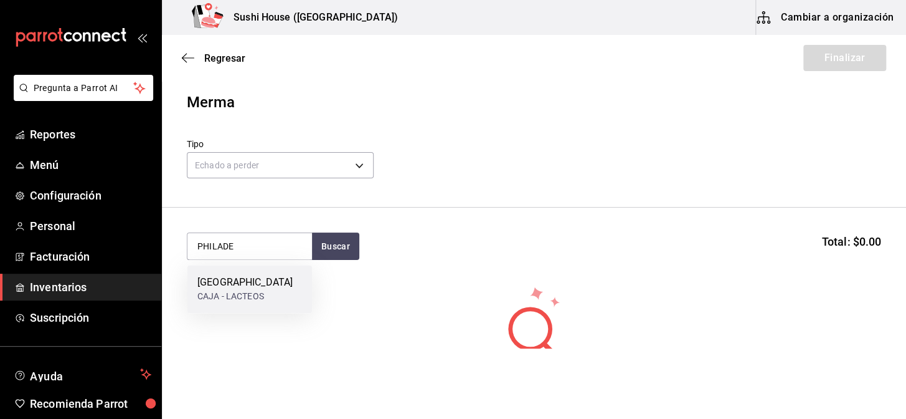
click at [253, 293] on div "CAJA - LACTEOS" at bounding box center [244, 296] width 95 height 13
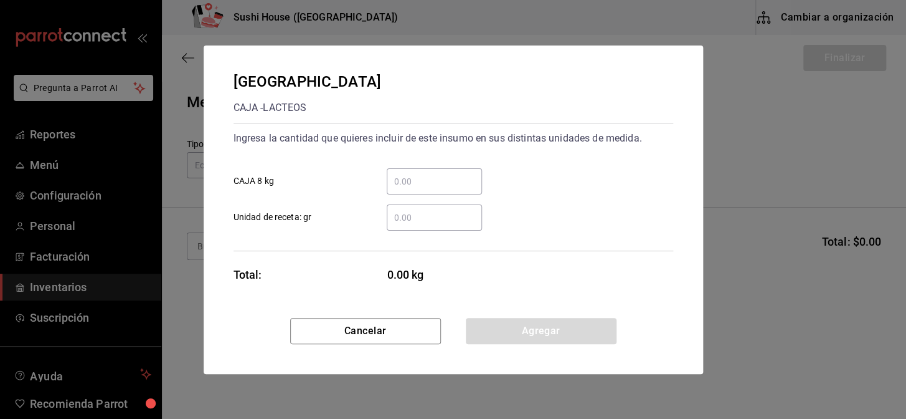
click at [420, 224] on div "​" at bounding box center [434, 217] width 95 height 26
click at [420, 224] on input "​ Unidad de receta: gr" at bounding box center [434, 217] width 95 height 15
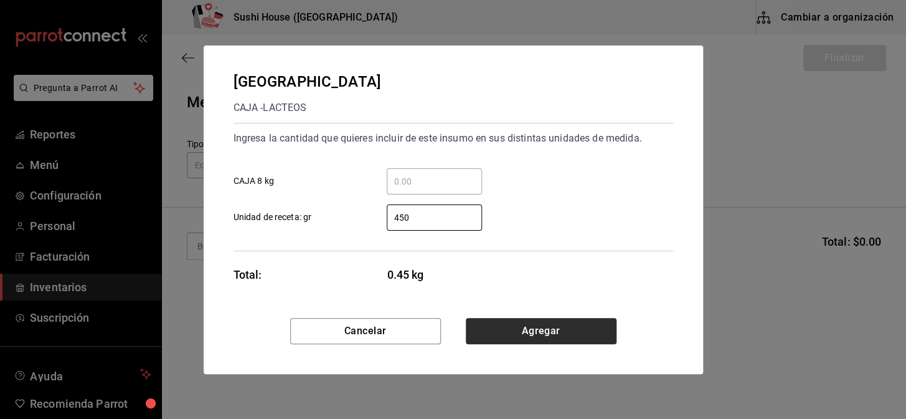
type input "450"
click at [523, 328] on button "Agregar" at bounding box center [541, 331] width 151 height 26
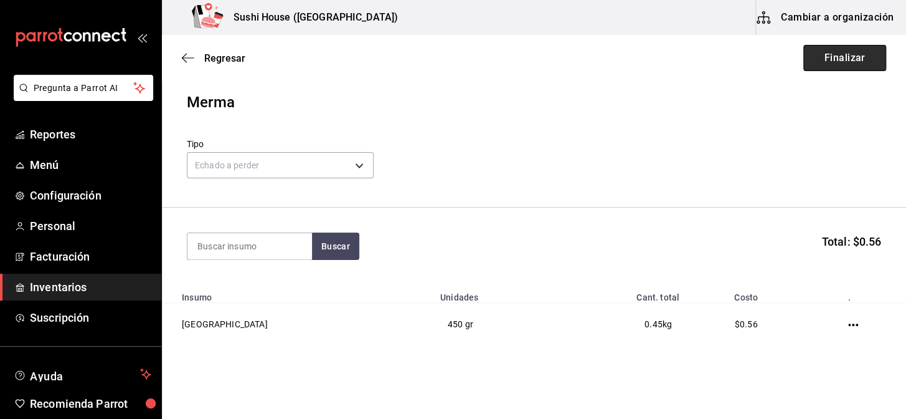
click at [826, 55] on button "Finalizar" at bounding box center [844, 58] width 83 height 26
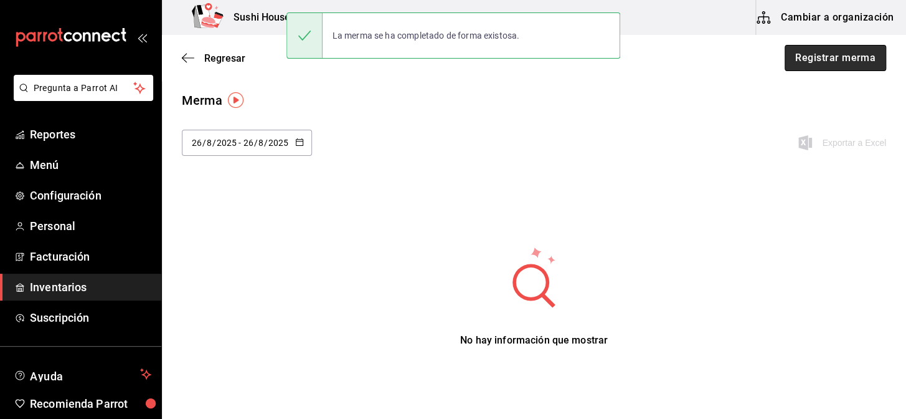
click at [838, 62] on button "Registrar merma" at bounding box center [836, 58] width 102 height 26
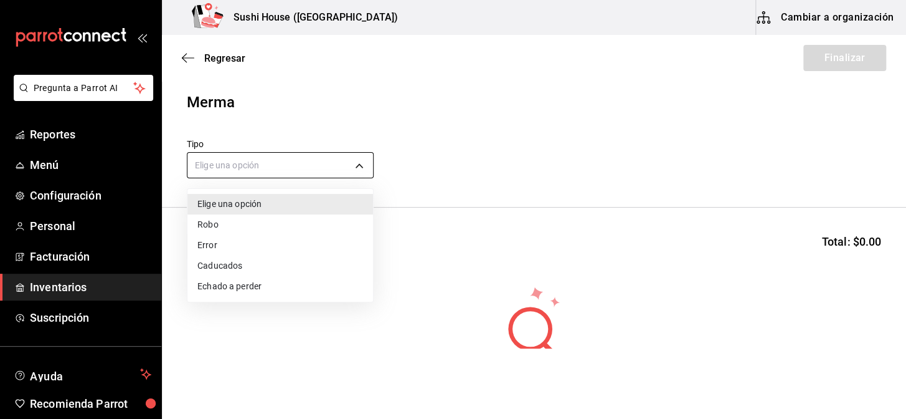
click at [286, 168] on body "Pregunta a Parrot AI Reportes Menú Configuración Personal Facturación Inventari…" at bounding box center [453, 174] width 906 height 348
click at [242, 285] on li "Echado a perder" at bounding box center [280, 286] width 186 height 21
type input "SPOILED"
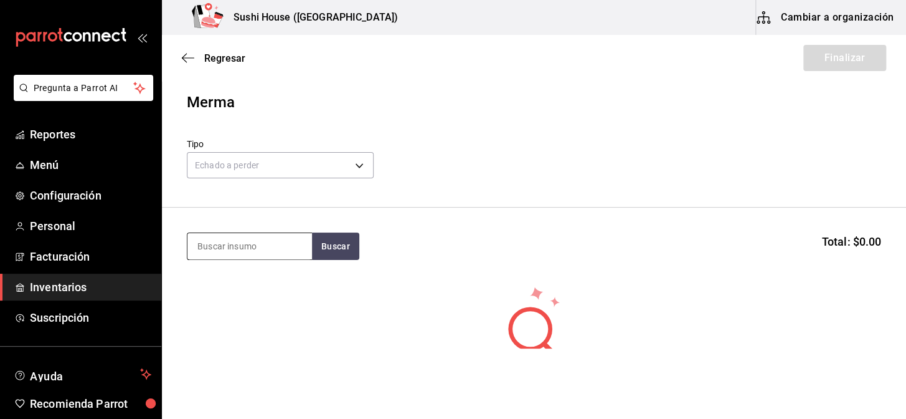
click at [254, 254] on input at bounding box center [249, 246] width 125 height 26
type input "ARROZ"
click at [338, 251] on button "Buscar" at bounding box center [335, 245] width 47 height 27
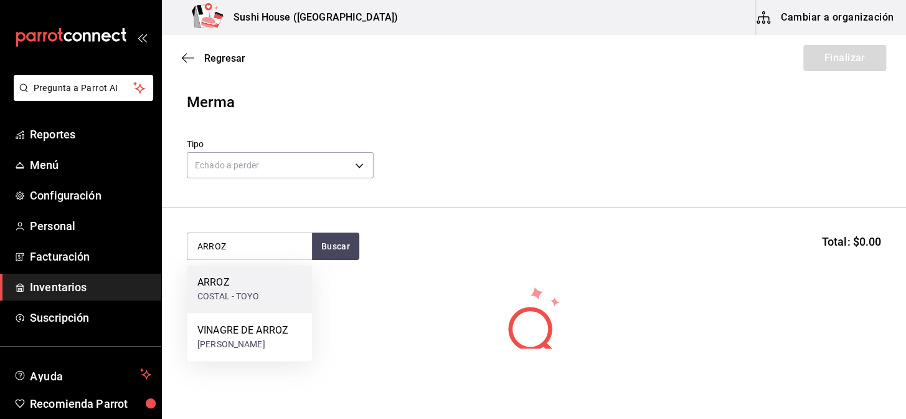
click at [219, 283] on div "ARROZ" at bounding box center [228, 282] width 62 height 15
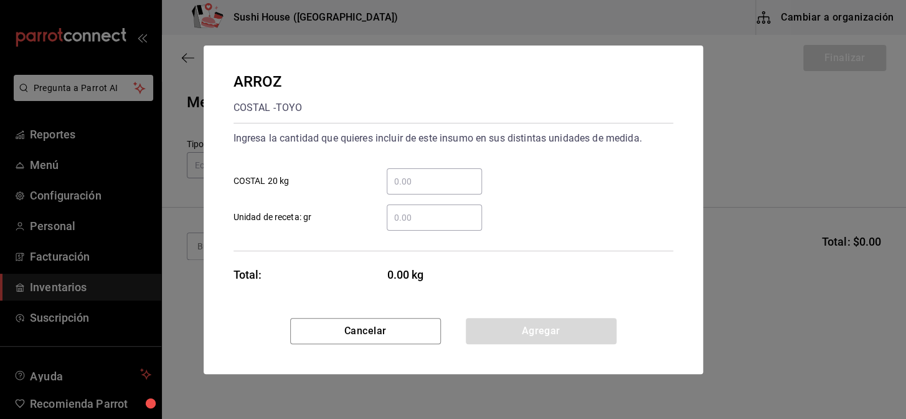
click at [399, 227] on div "​" at bounding box center [434, 217] width 95 height 26
click at [399, 225] on input "​ Unidad de receta: gr" at bounding box center [434, 217] width 95 height 15
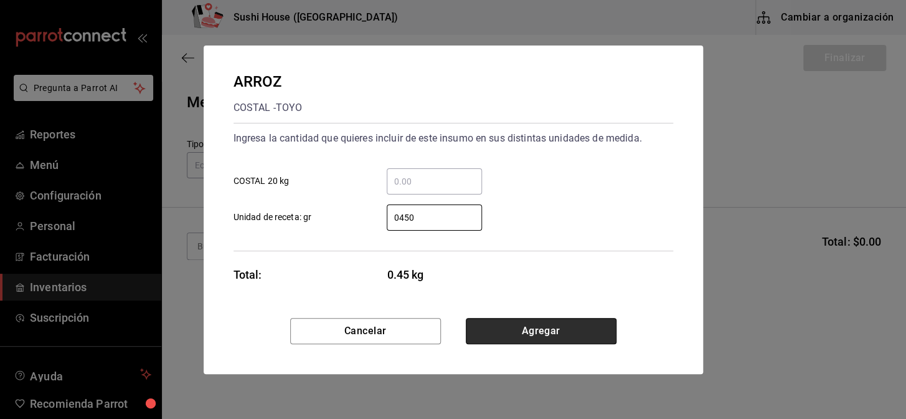
type input "450"
click at [521, 330] on button "Agregar" at bounding box center [541, 331] width 151 height 26
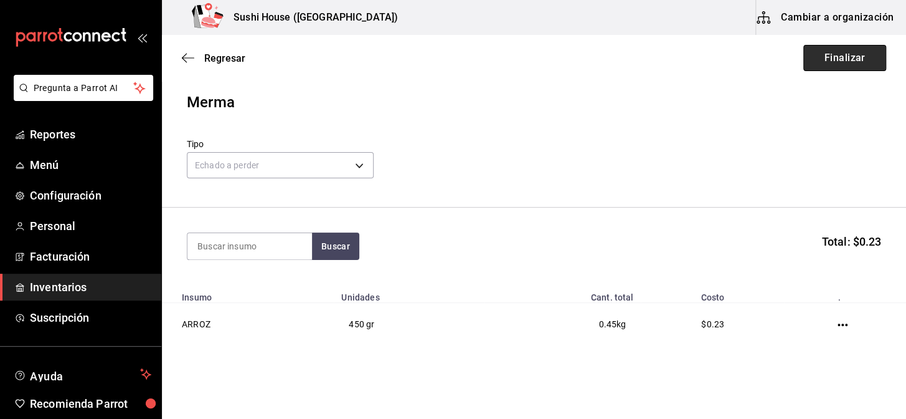
click at [845, 55] on button "Finalizar" at bounding box center [844, 58] width 83 height 26
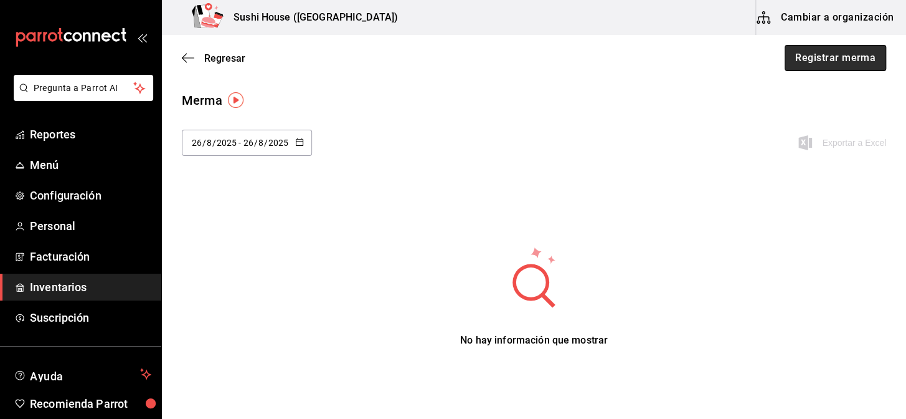
click at [826, 65] on button "Registrar merma" at bounding box center [836, 58] width 102 height 26
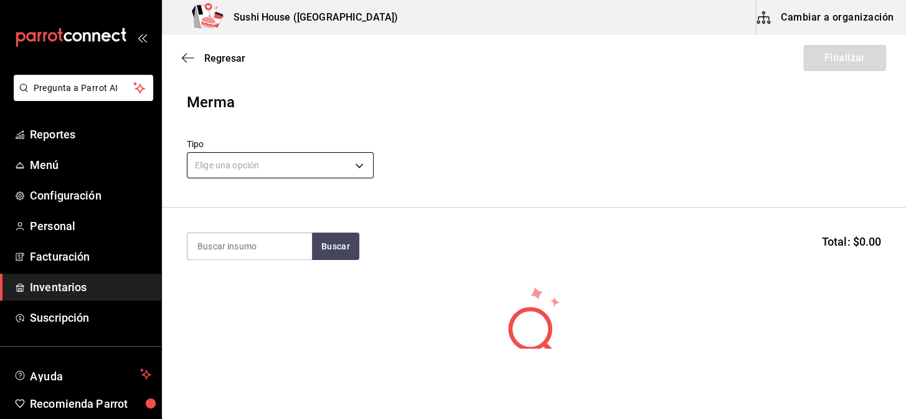
click at [288, 162] on body "Pregunta a Parrot AI Reportes Menú Configuración Personal Facturación Inventari…" at bounding box center [453, 174] width 906 height 348
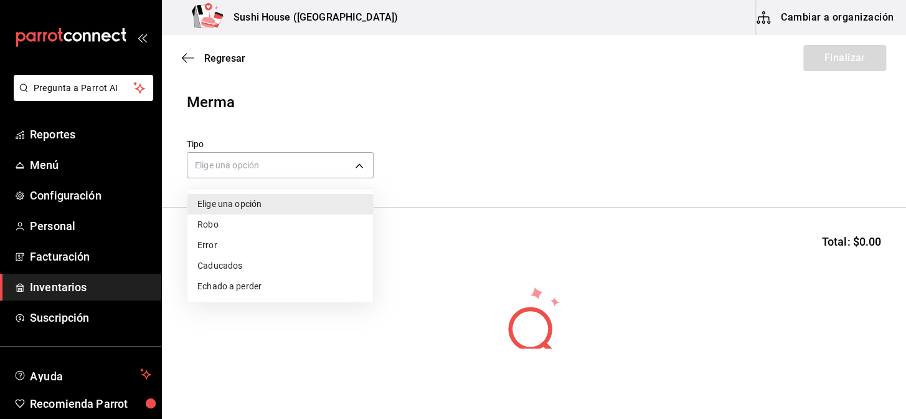
click at [220, 286] on li "Echado a perder" at bounding box center [280, 286] width 186 height 21
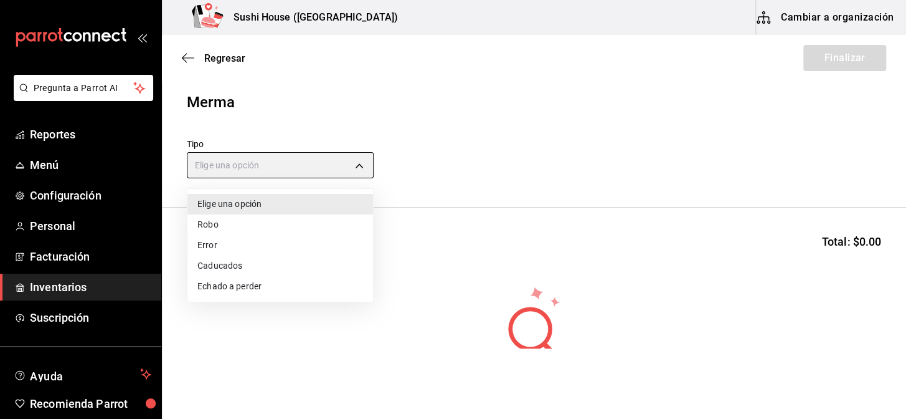
type input "SPOILED"
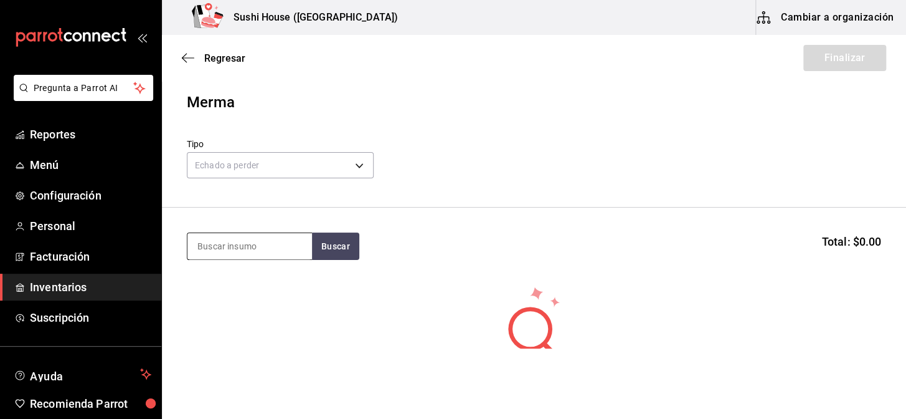
click at [257, 244] on input at bounding box center [249, 246] width 125 height 26
type input "AGUACATE"
click at [337, 242] on button "Buscar" at bounding box center [335, 245] width 47 height 27
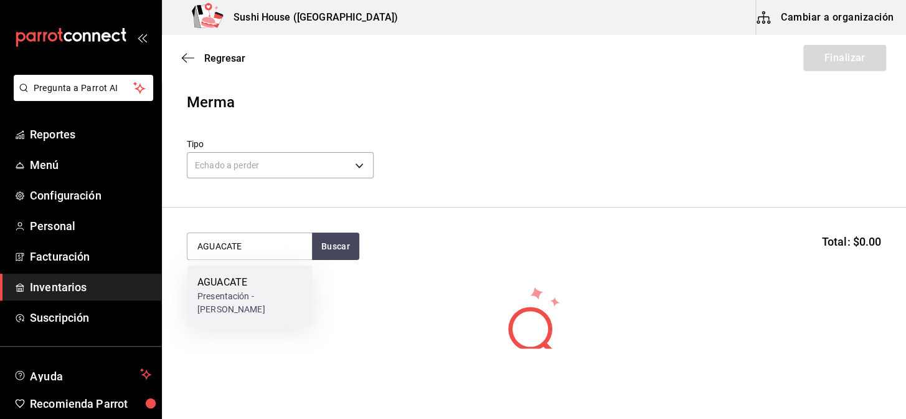
click at [269, 290] on div "Presentación - [PERSON_NAME]" at bounding box center [249, 303] width 105 height 26
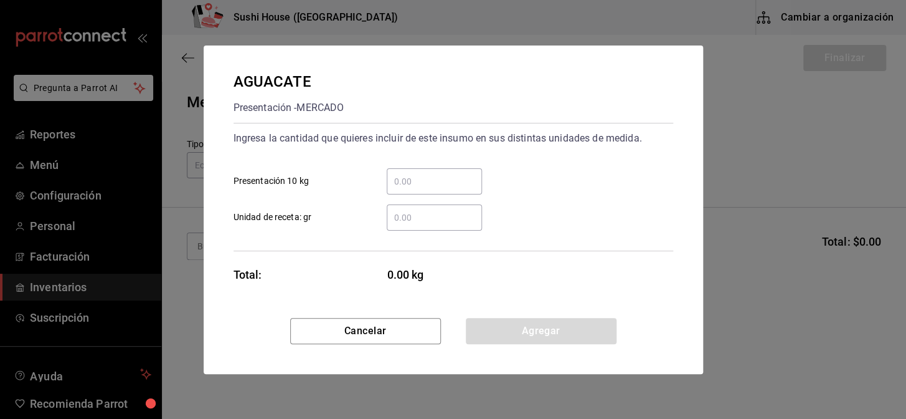
click at [448, 220] on input "​ Unidad de receta: gr" at bounding box center [434, 217] width 95 height 15
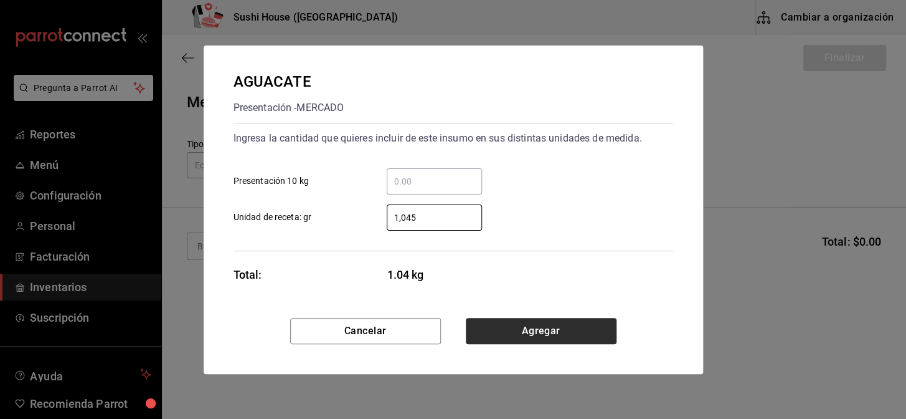
type input "1,045"
click at [530, 331] on button "Agregar" at bounding box center [541, 331] width 151 height 26
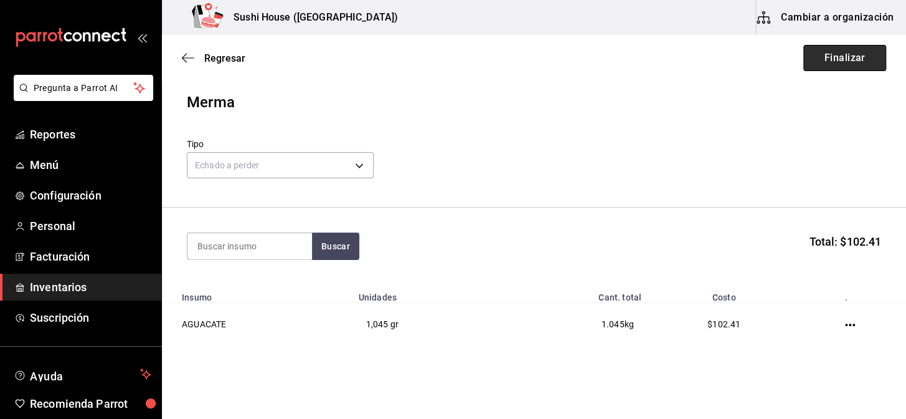
click at [826, 50] on button "Finalizar" at bounding box center [844, 58] width 83 height 26
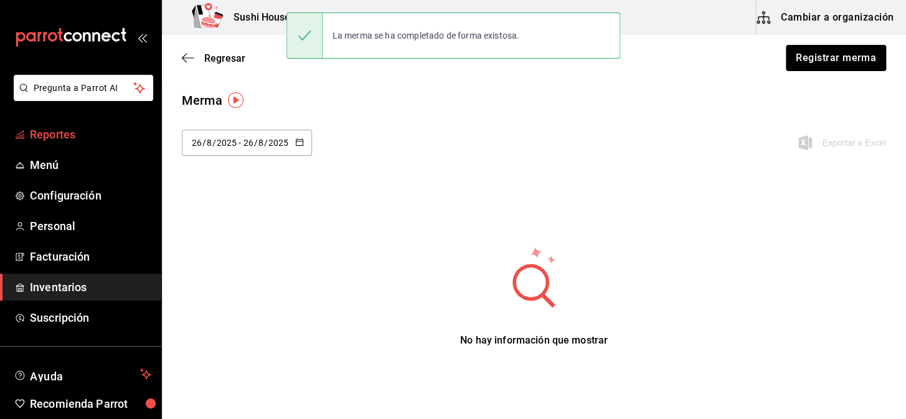
click at [82, 126] on span "Reportes" at bounding box center [90, 134] width 121 height 17
